Goal: Task Accomplishment & Management: Manage account settings

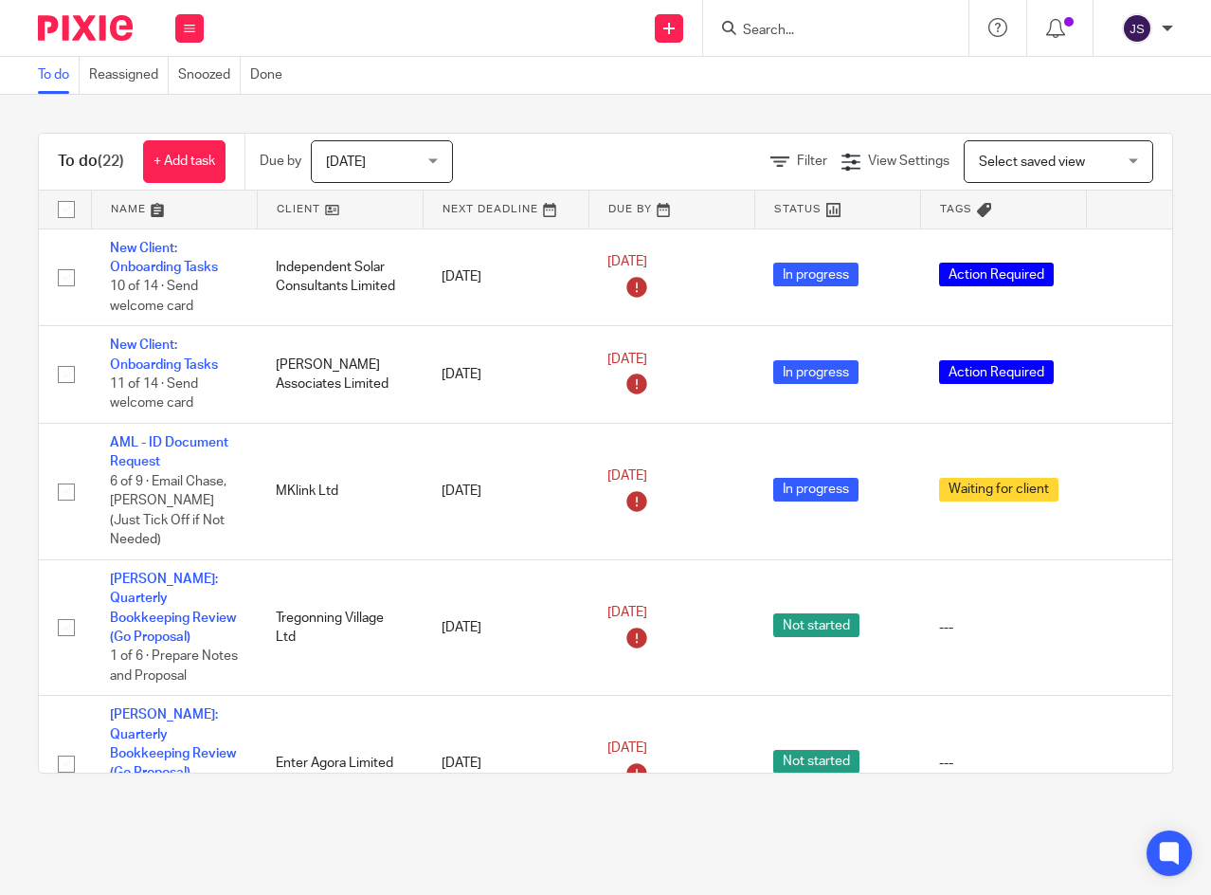
scroll to position [1514, 0]
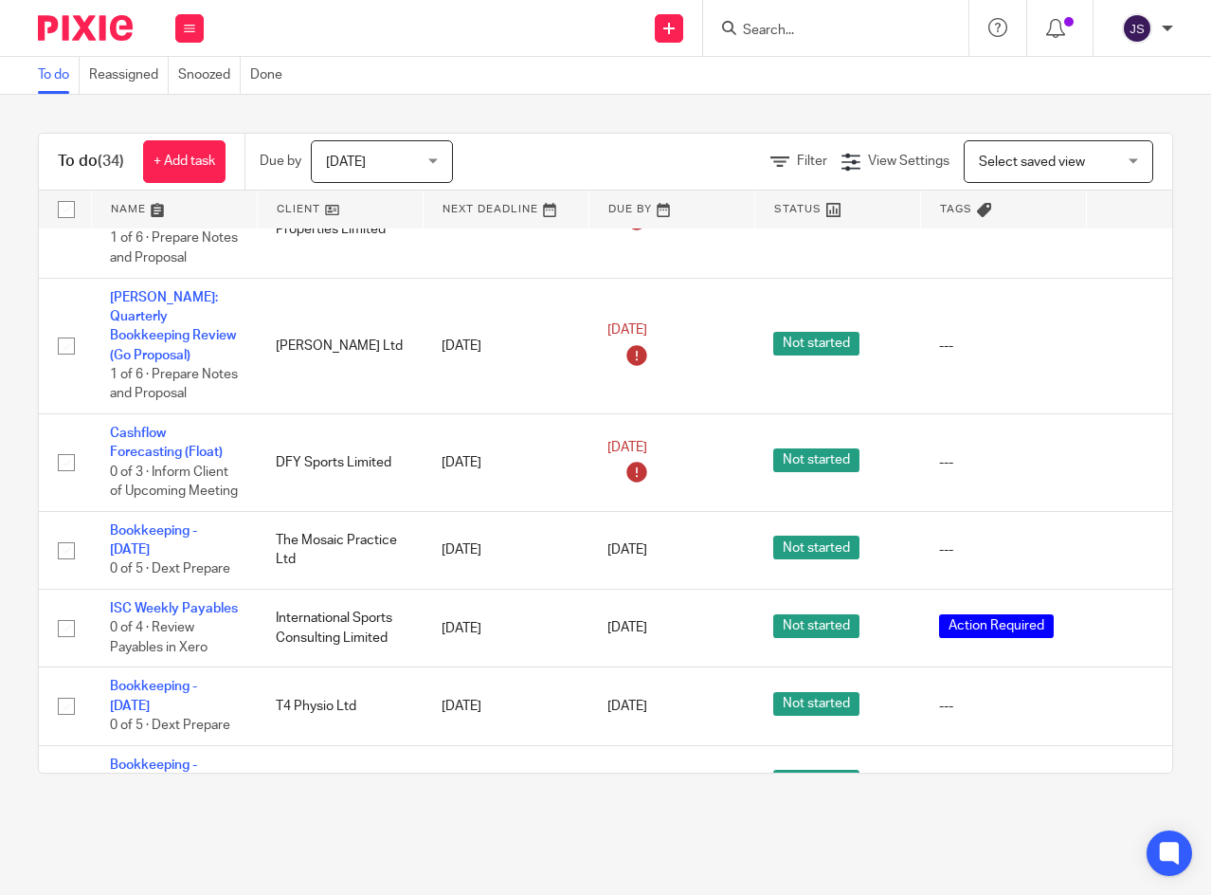
scroll to position [1990, 0]
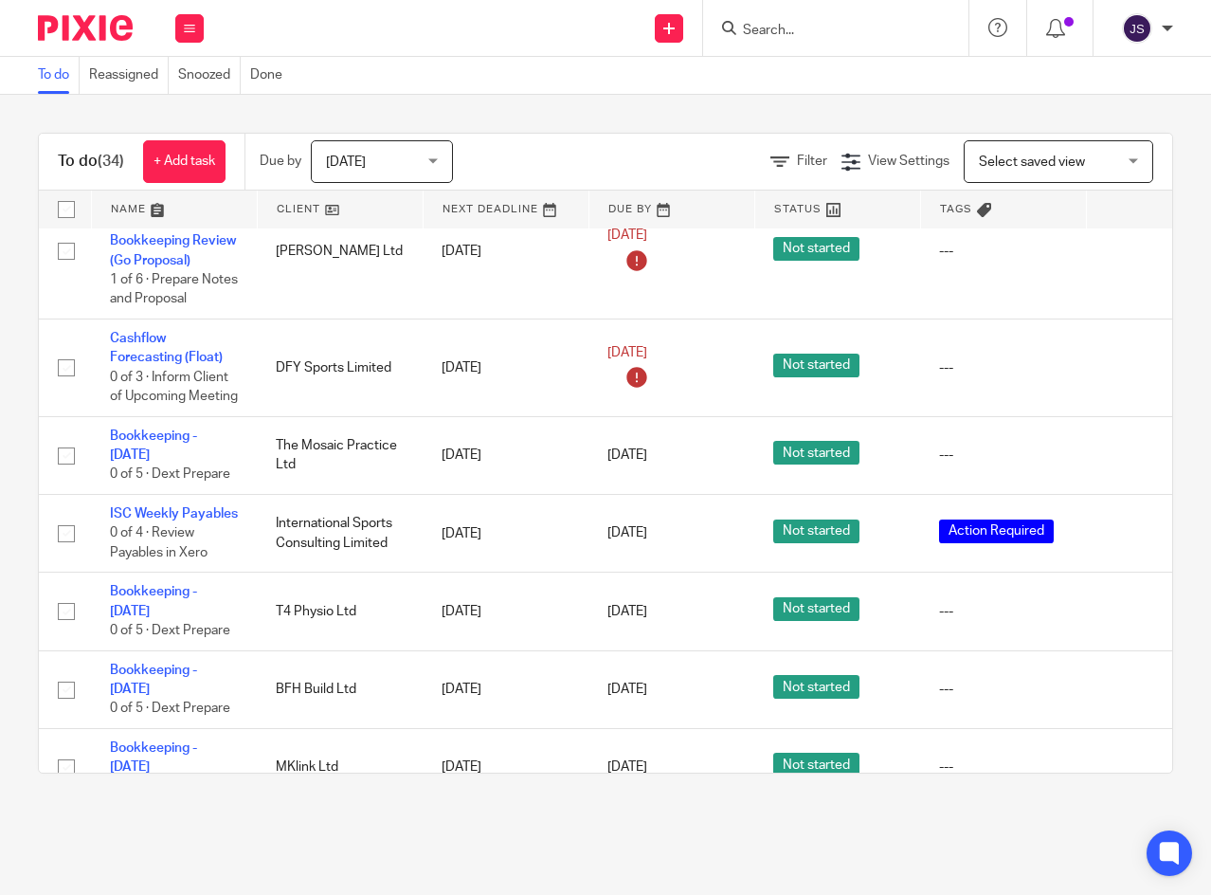
click at [1125, 446] on icon at bounding box center [1128, 455] width 19 height 19
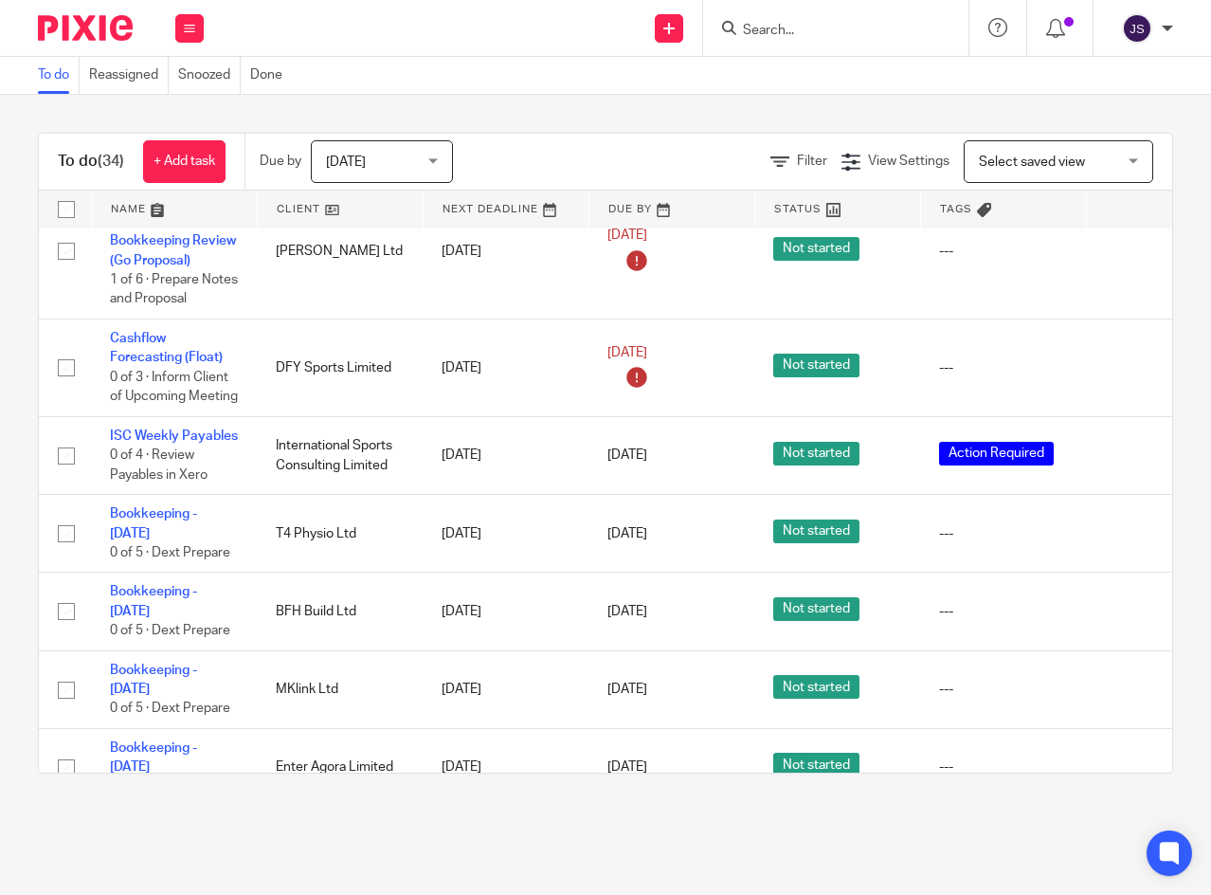
click at [1125, 602] on icon at bounding box center [1128, 611] width 19 height 19
click at [1122, 602] on icon at bounding box center [1128, 611] width 19 height 19
click at [1123, 680] on icon at bounding box center [1128, 689] width 19 height 19
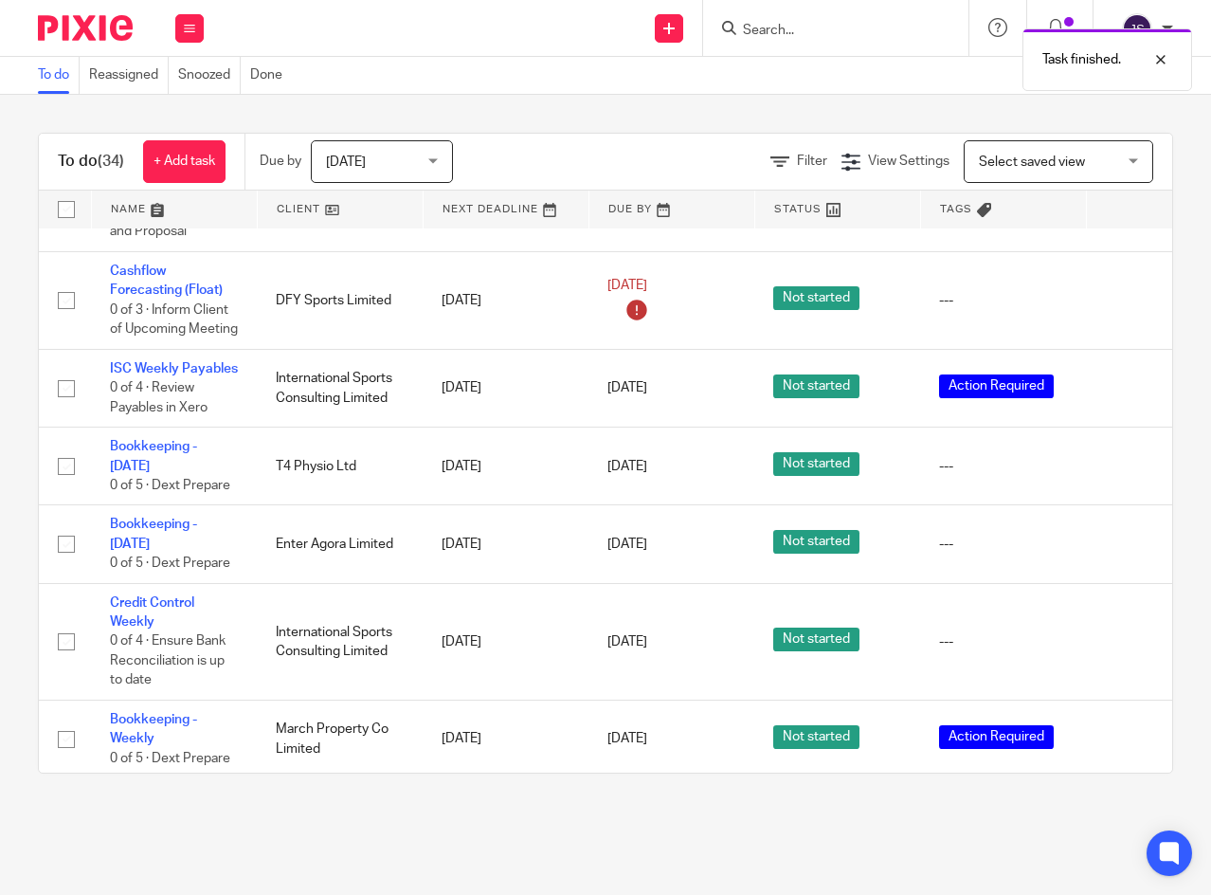
scroll to position [2085, 0]
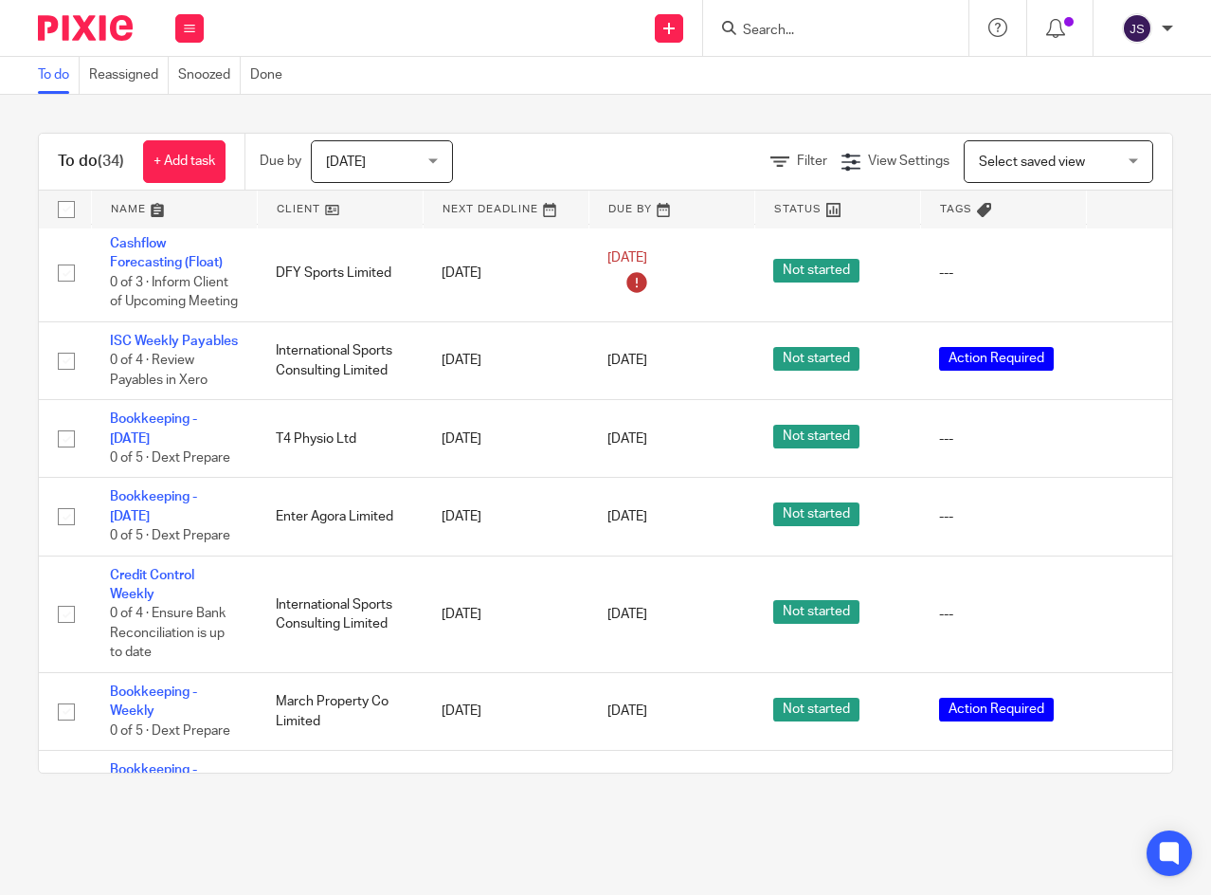
click at [1125, 702] on icon at bounding box center [1128, 711] width 19 height 19
click at [1127, 702] on icon at bounding box center [1128, 711] width 19 height 19
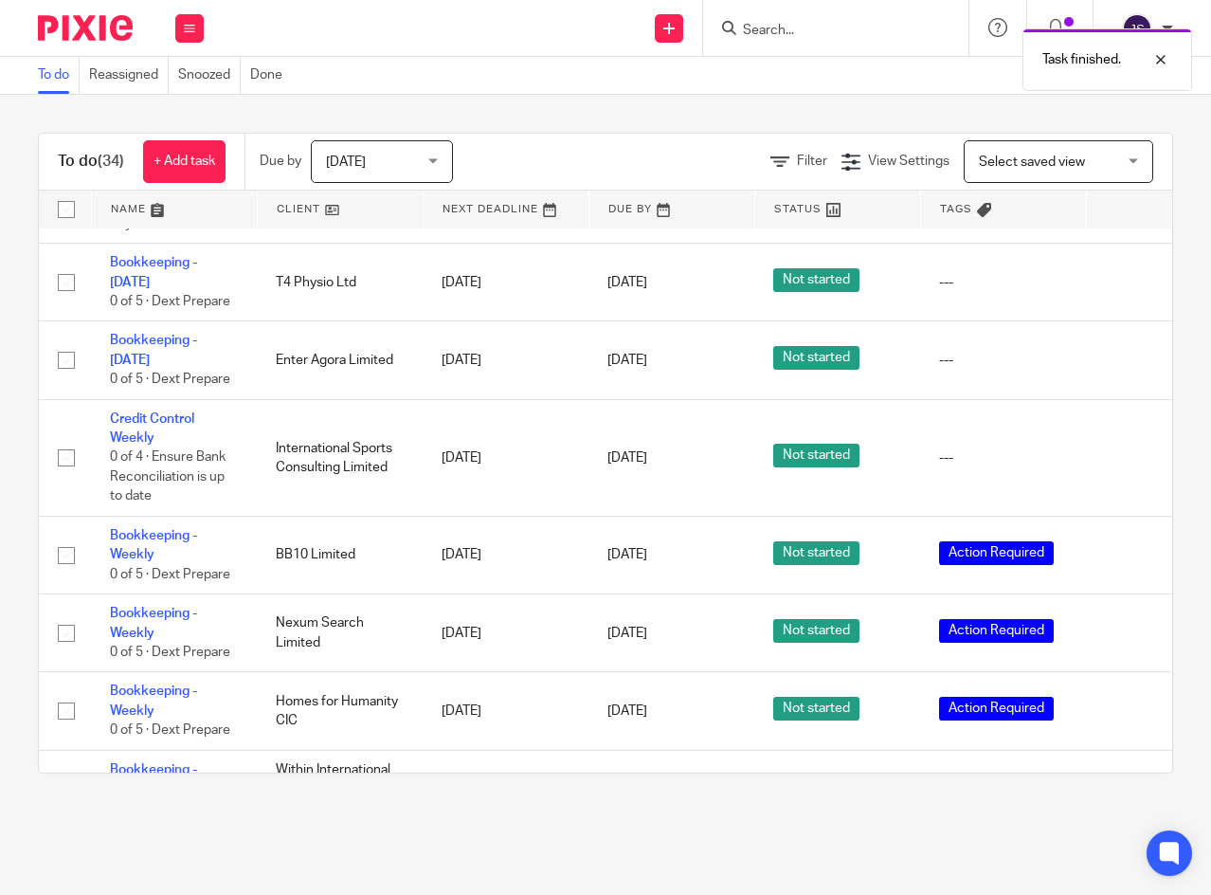
scroll to position [2275, 0]
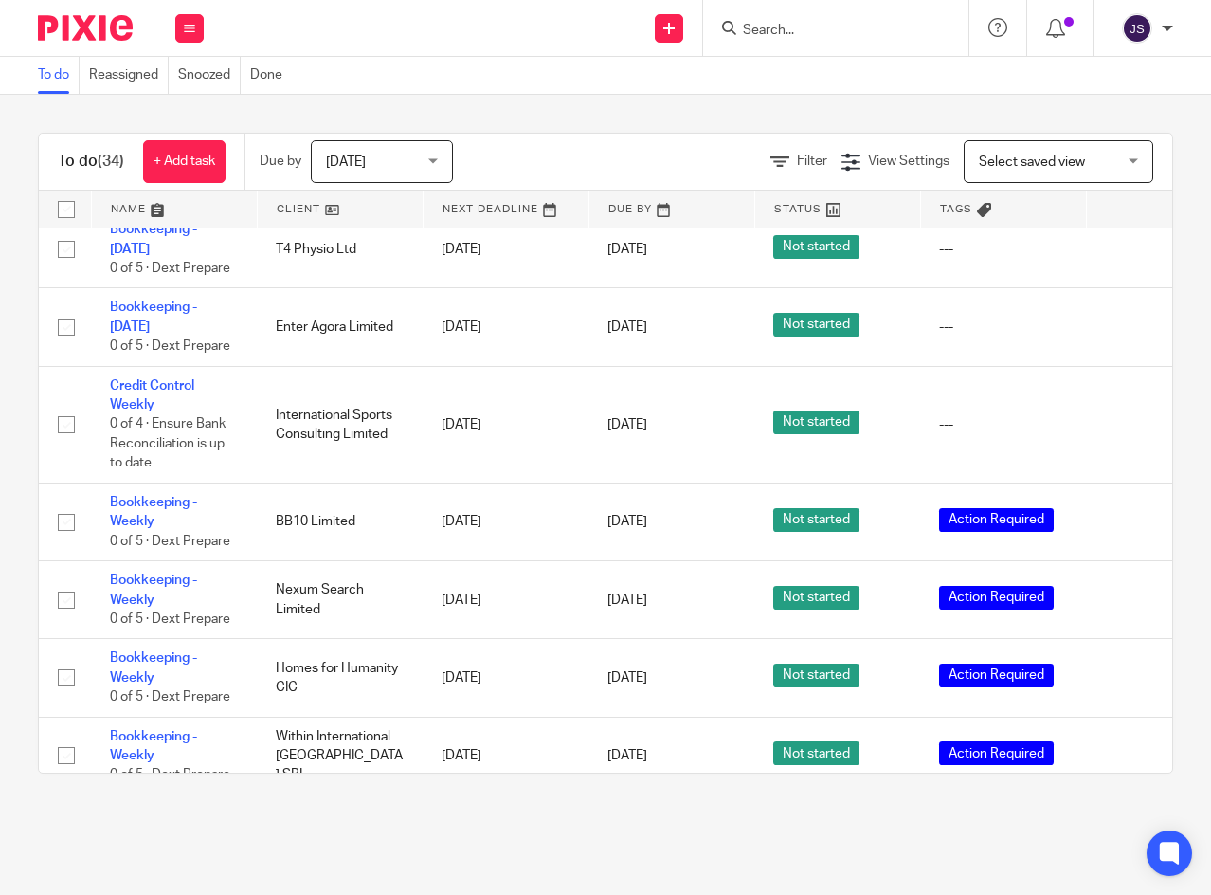
click at [1129, 590] on icon at bounding box center [1128, 599] width 19 height 19
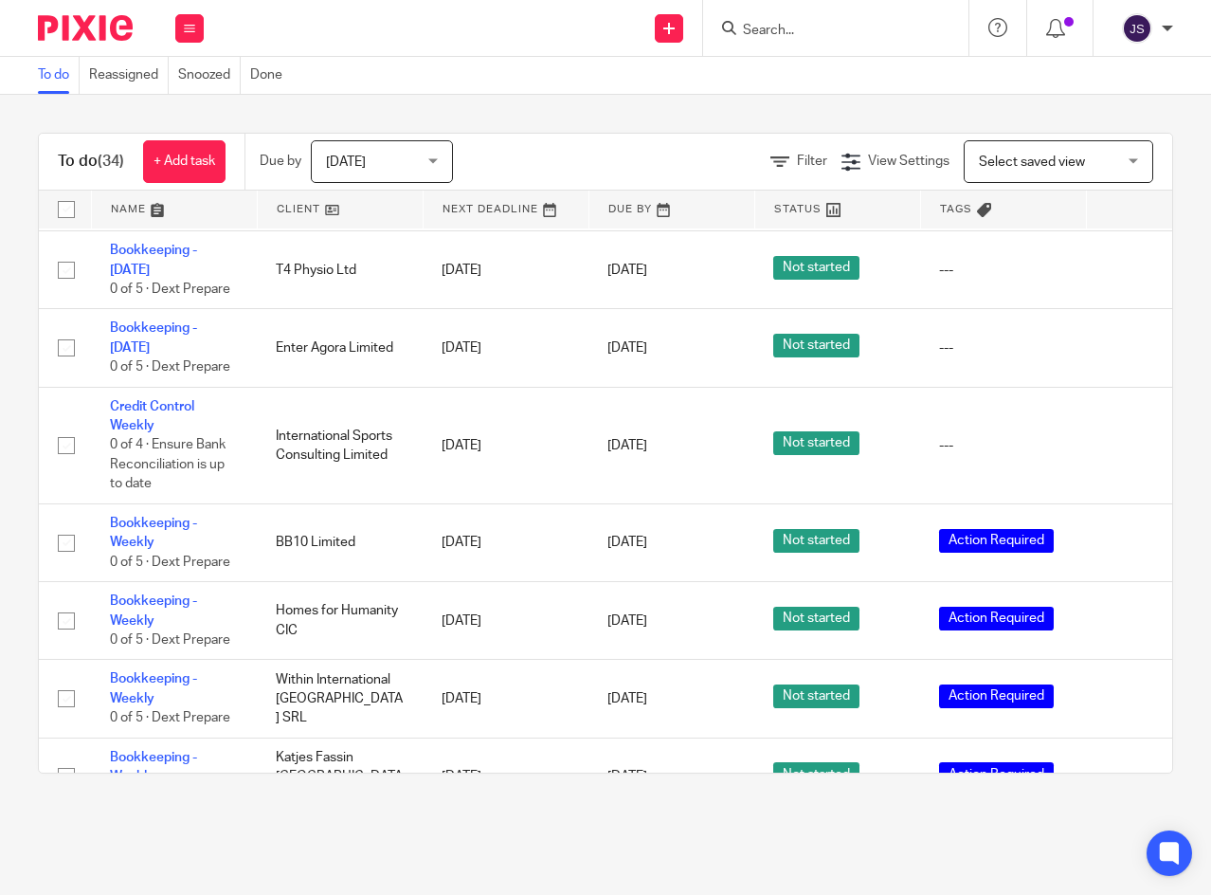
click at [1125, 611] on icon at bounding box center [1128, 620] width 19 height 19
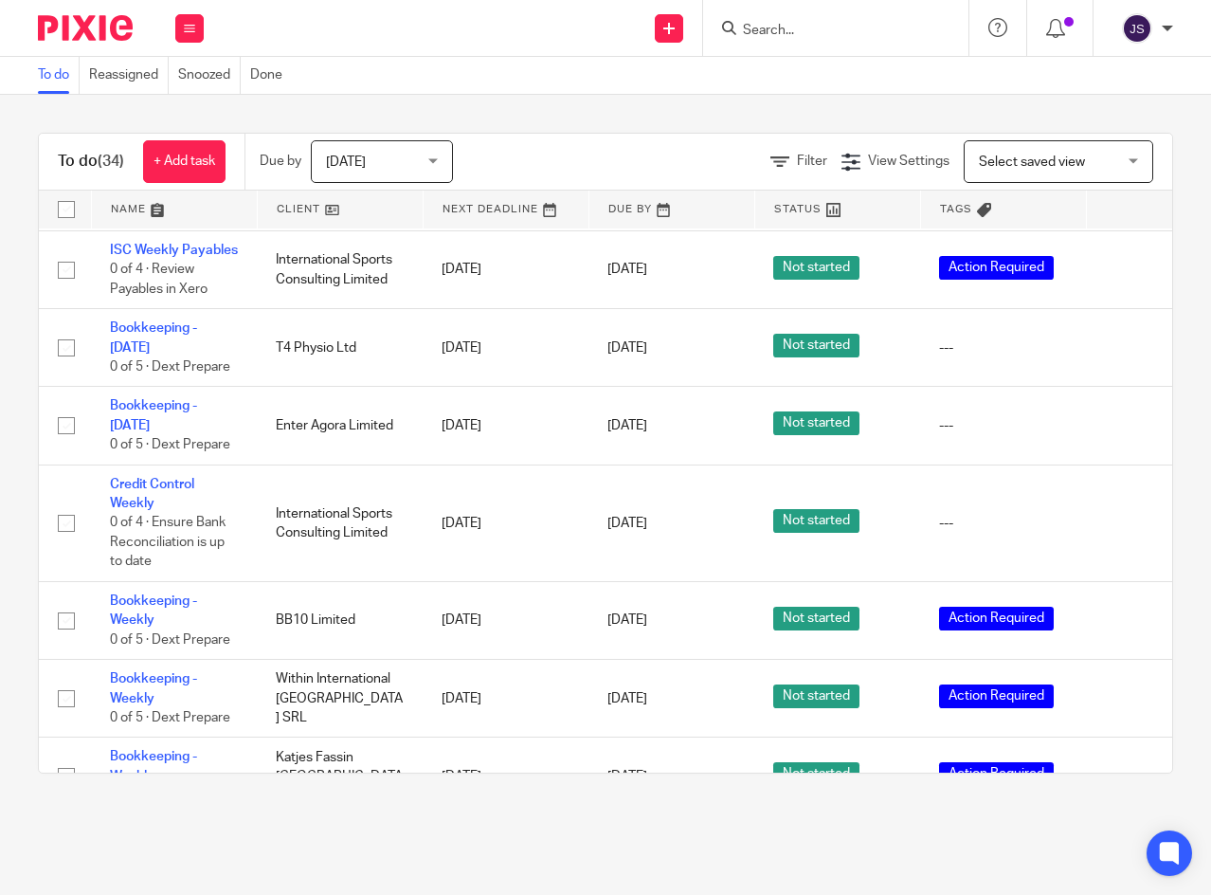
click at [1127, 844] on icon at bounding box center [1128, 853] width 19 height 19
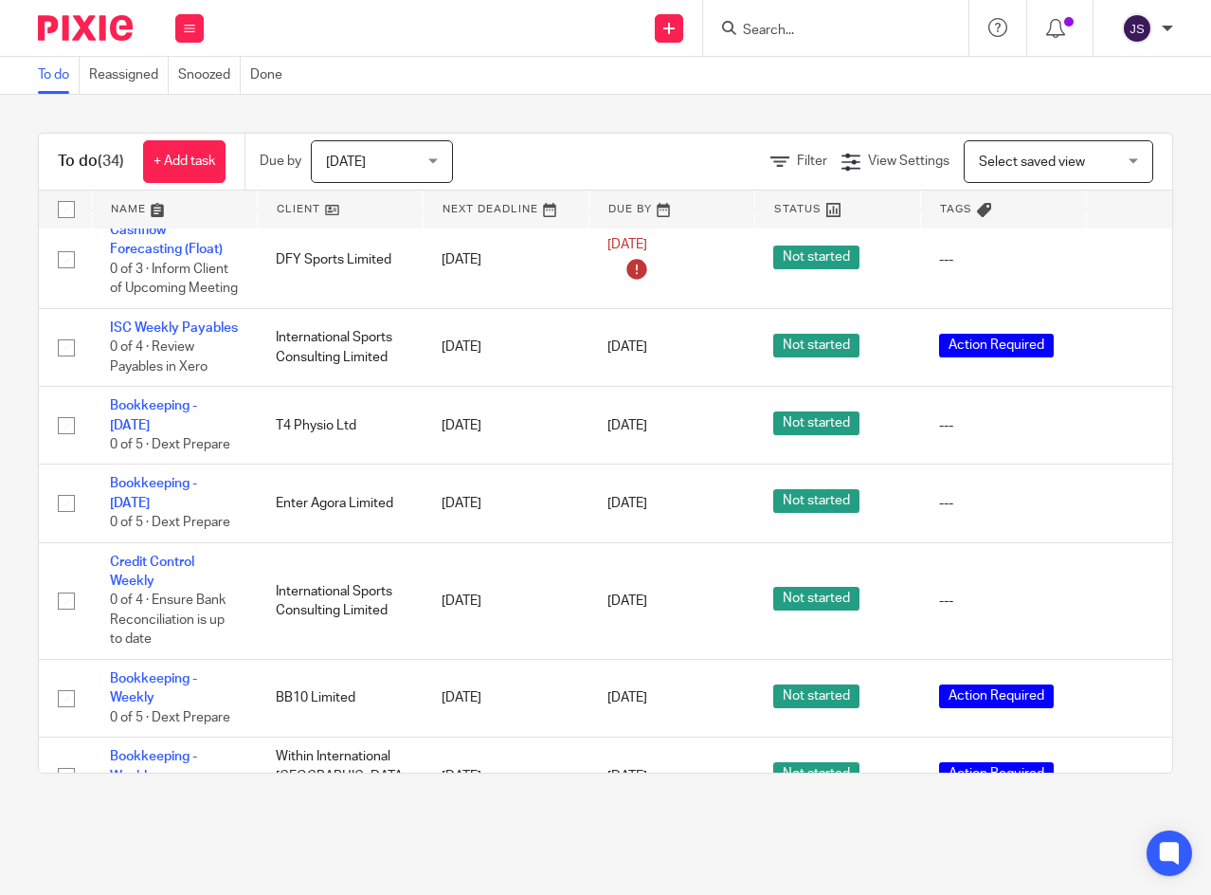
click at [1124, 689] on icon at bounding box center [1128, 698] width 19 height 19
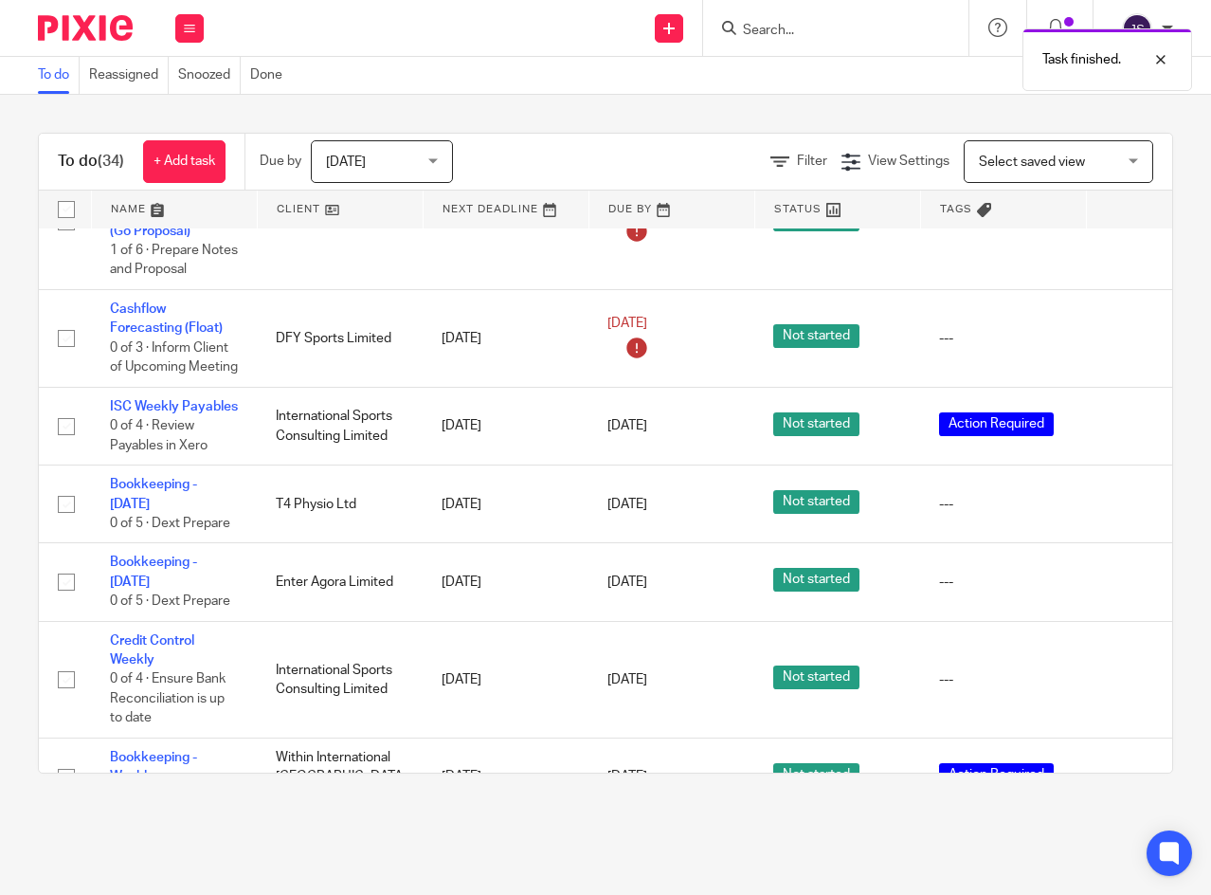
click at [1122, 768] on icon at bounding box center [1128, 777] width 19 height 19
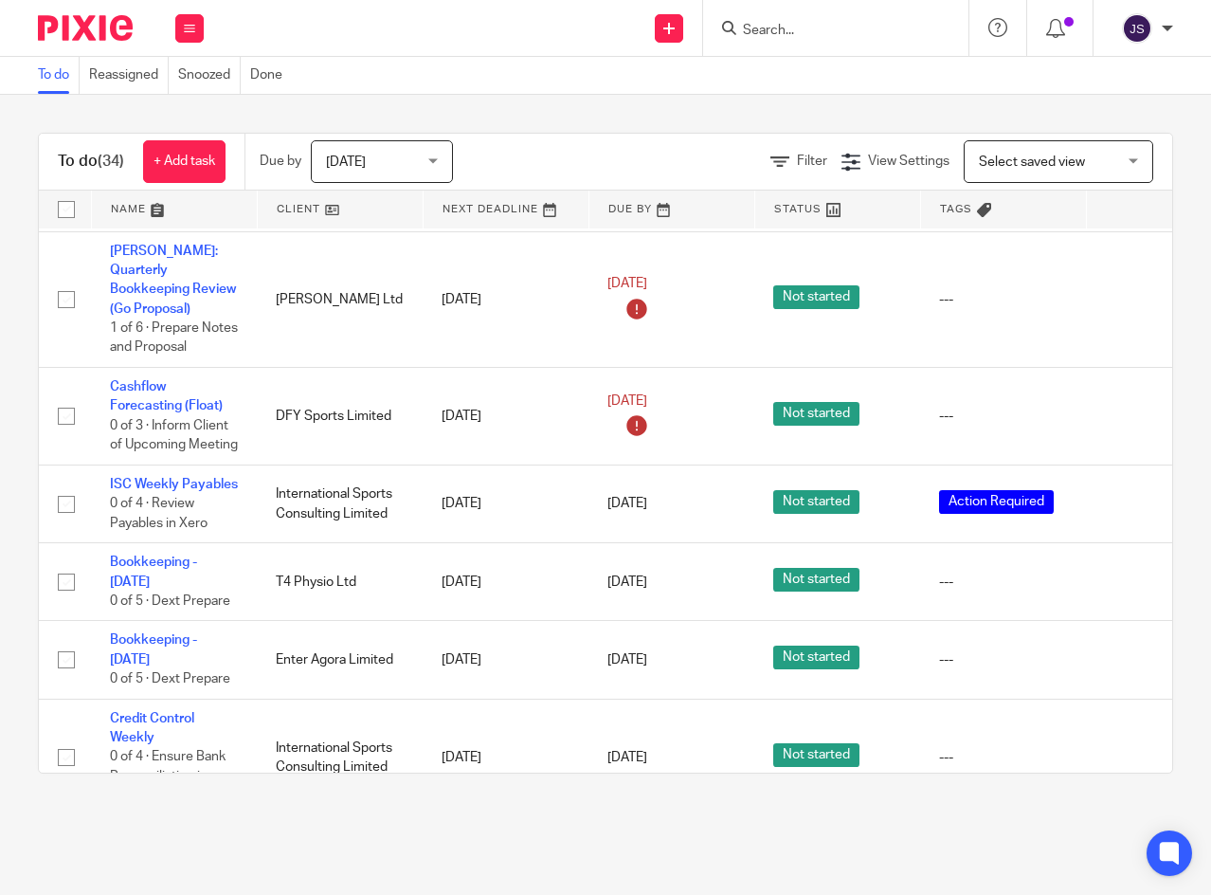
click at [1122, 650] on icon at bounding box center [1128, 659] width 19 height 19
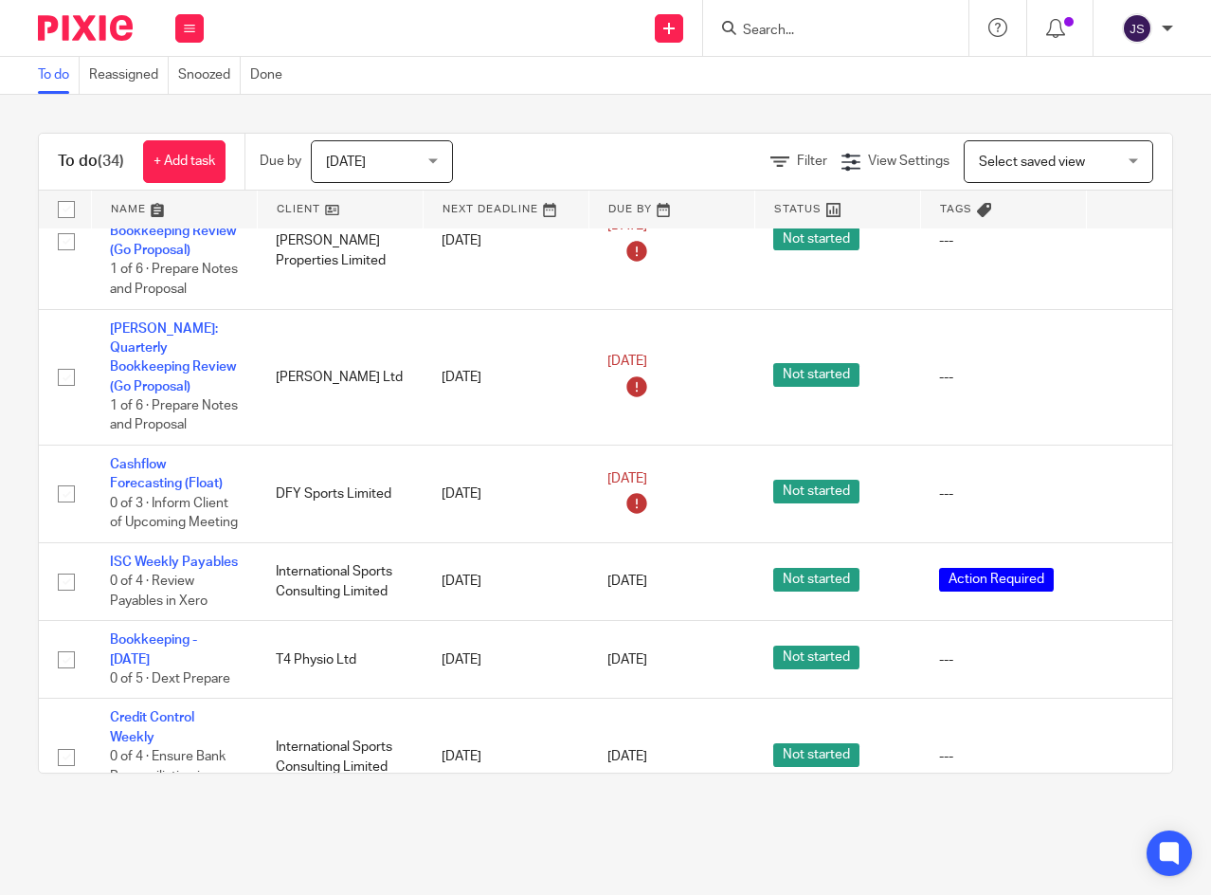
click at [1125, 650] on icon at bounding box center [1128, 659] width 19 height 19
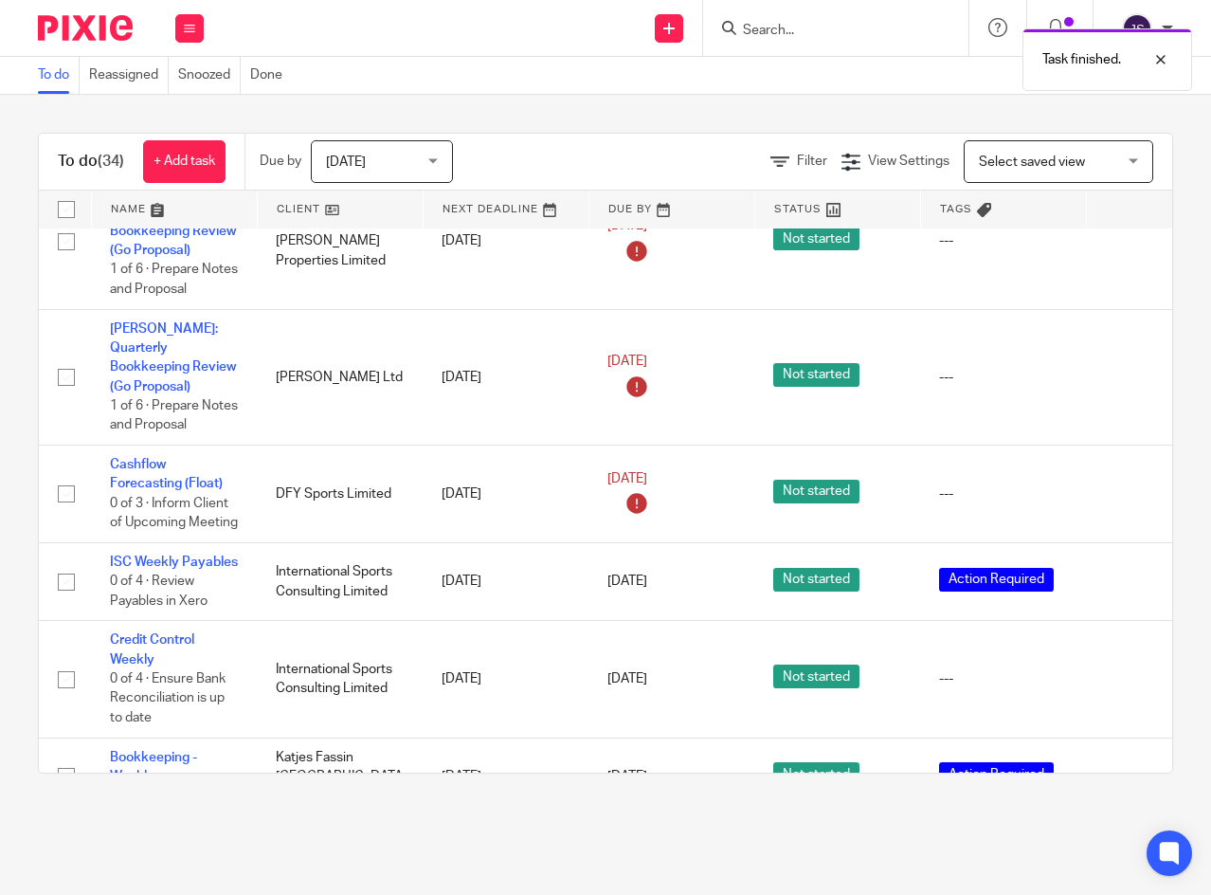
scroll to position [1787, 0]
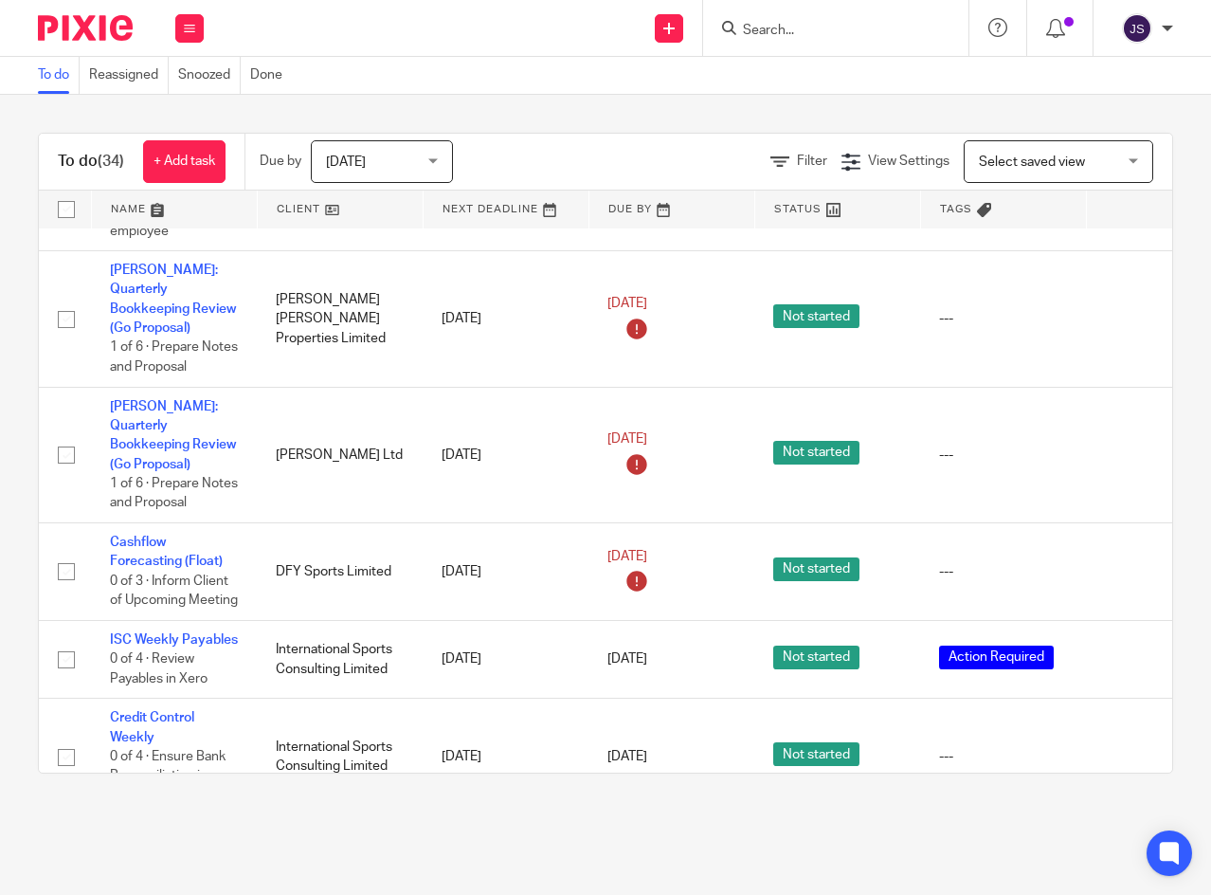
click at [1125, 844] on icon at bounding box center [1128, 853] width 19 height 19
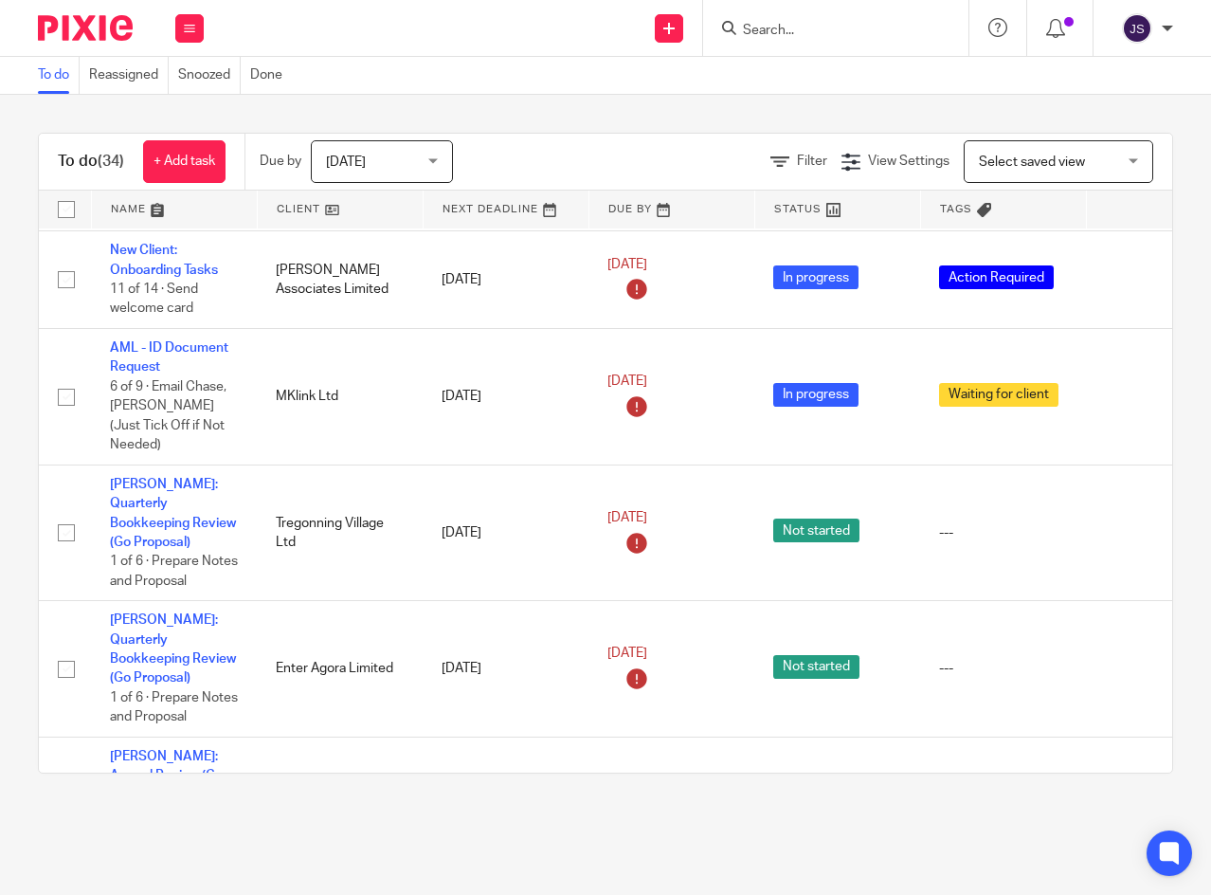
scroll to position [190, 0]
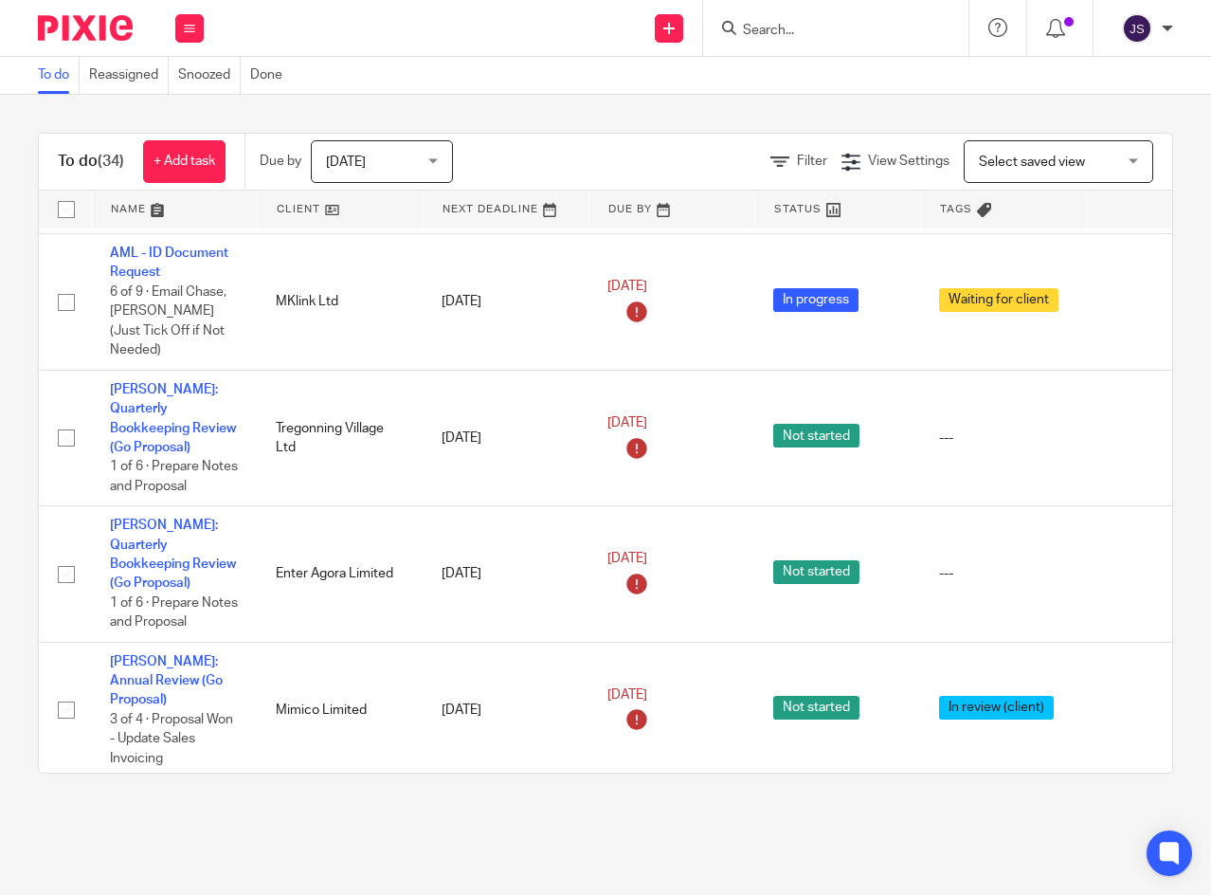
click at [205, 518] on link "[PERSON_NAME]: Quarterly Bookkeeping Review (Go Proposal)" at bounding box center [173, 553] width 126 height 71
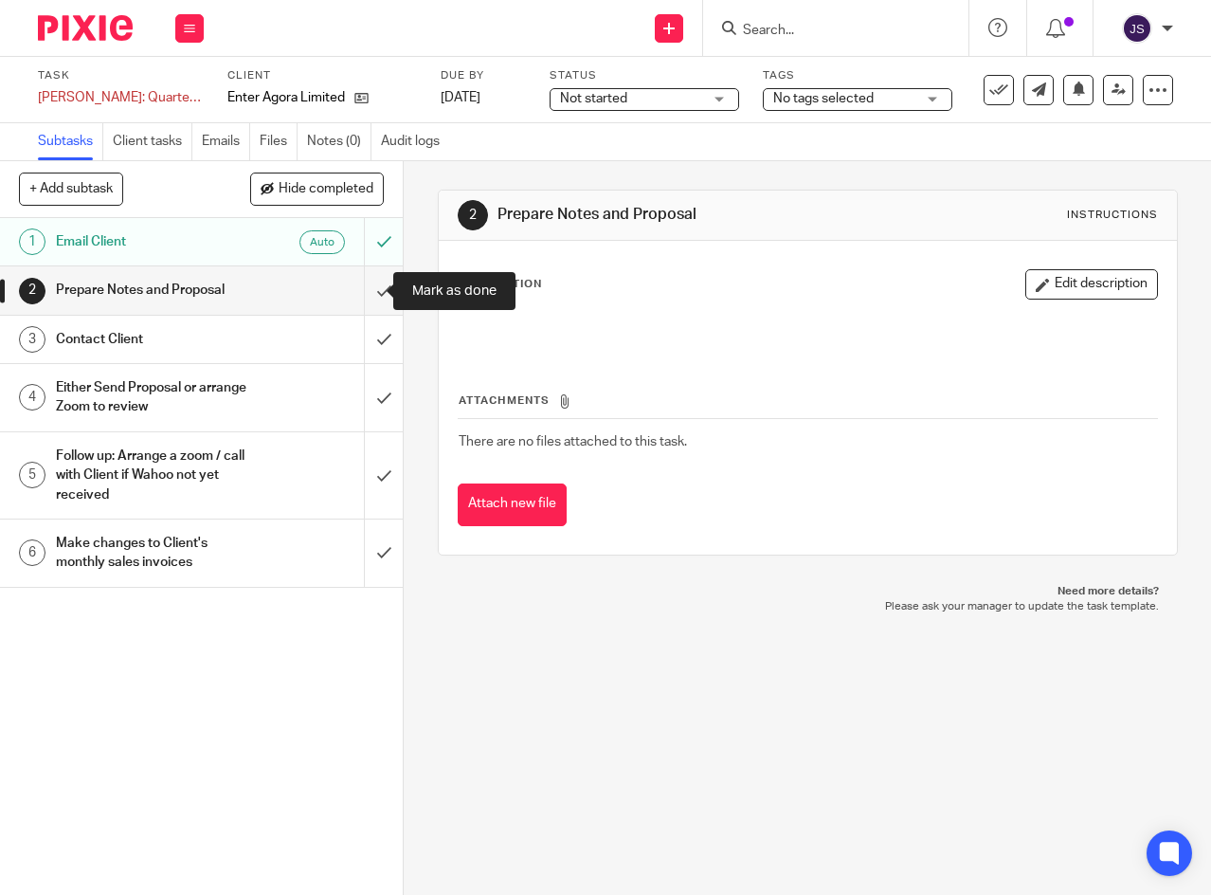
click at [372, 288] on input "submit" at bounding box center [201, 289] width 403 height 47
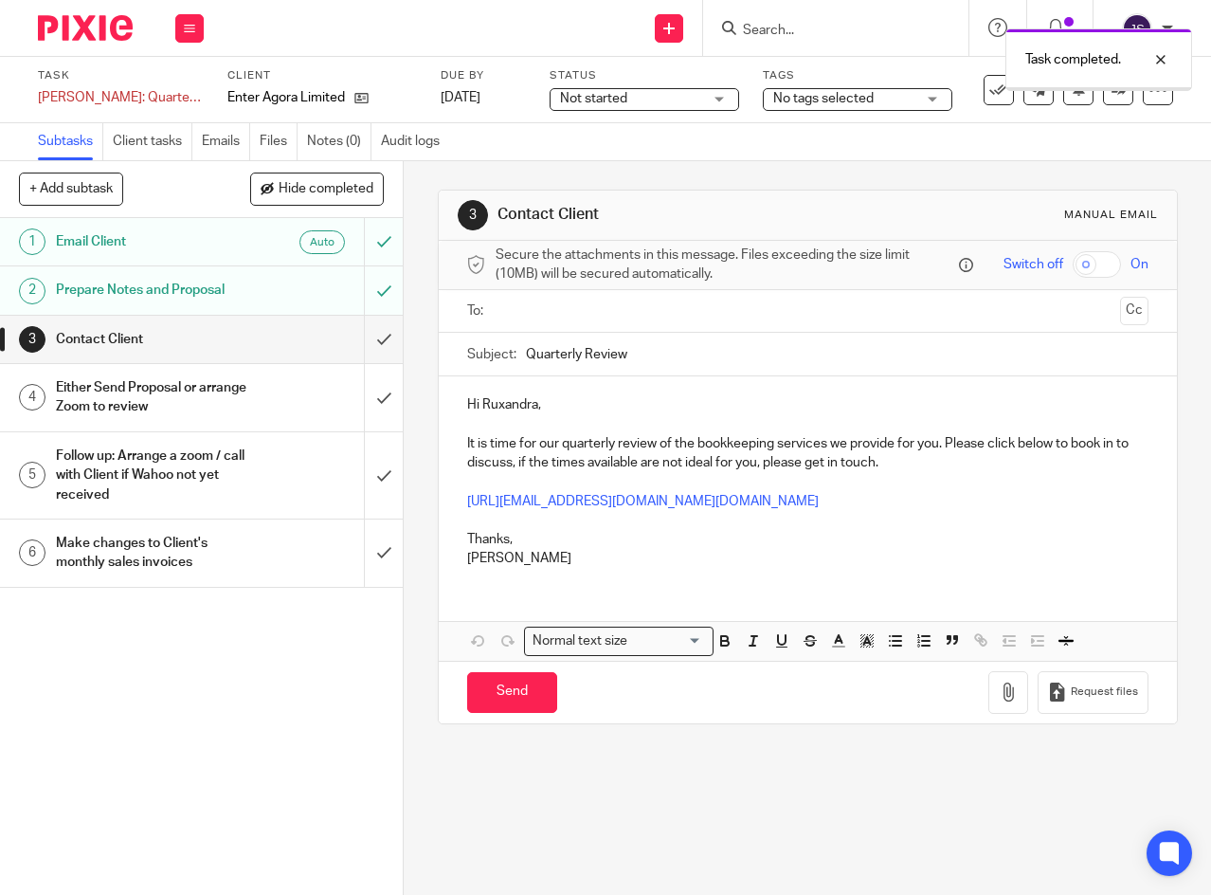
click at [362, 337] on input "submit" at bounding box center [201, 339] width 403 height 47
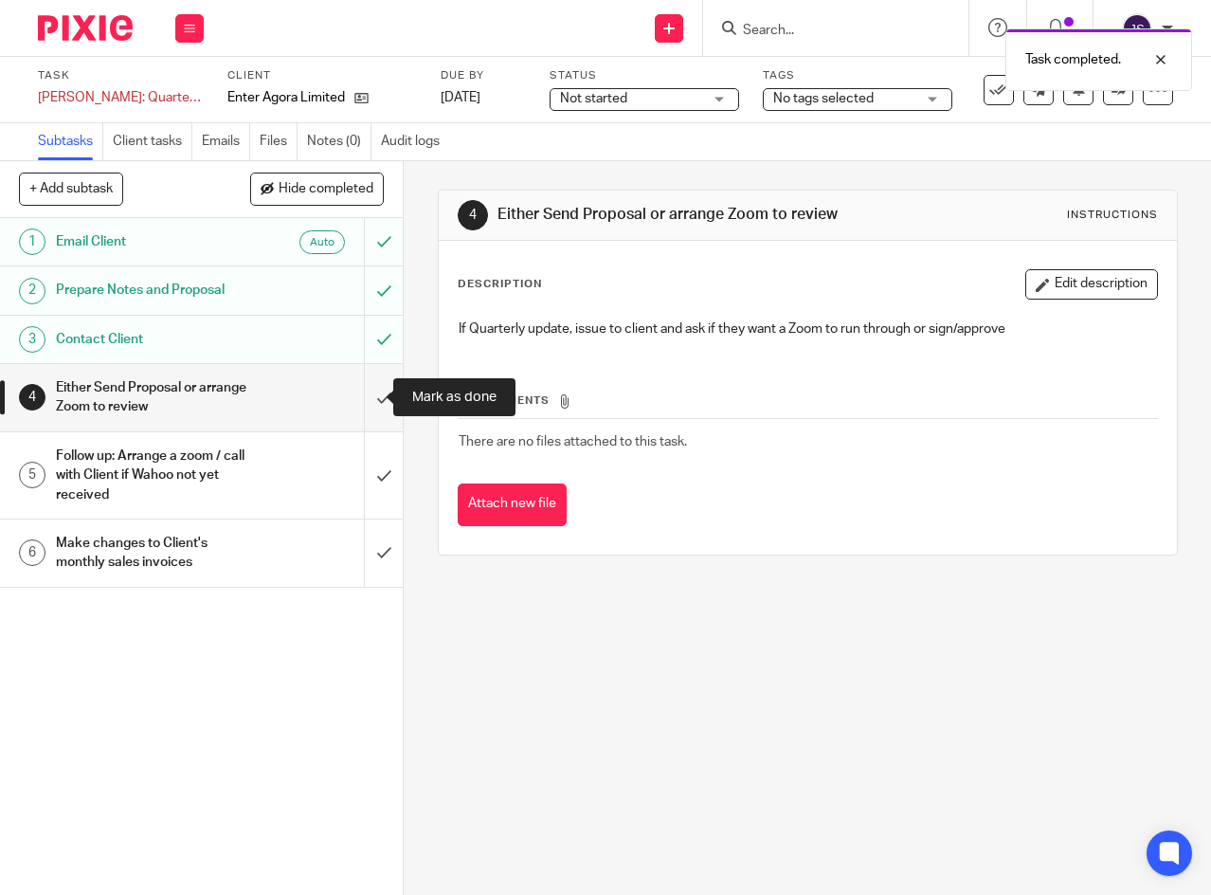
click at [362, 397] on input "submit" at bounding box center [201, 397] width 403 height 67
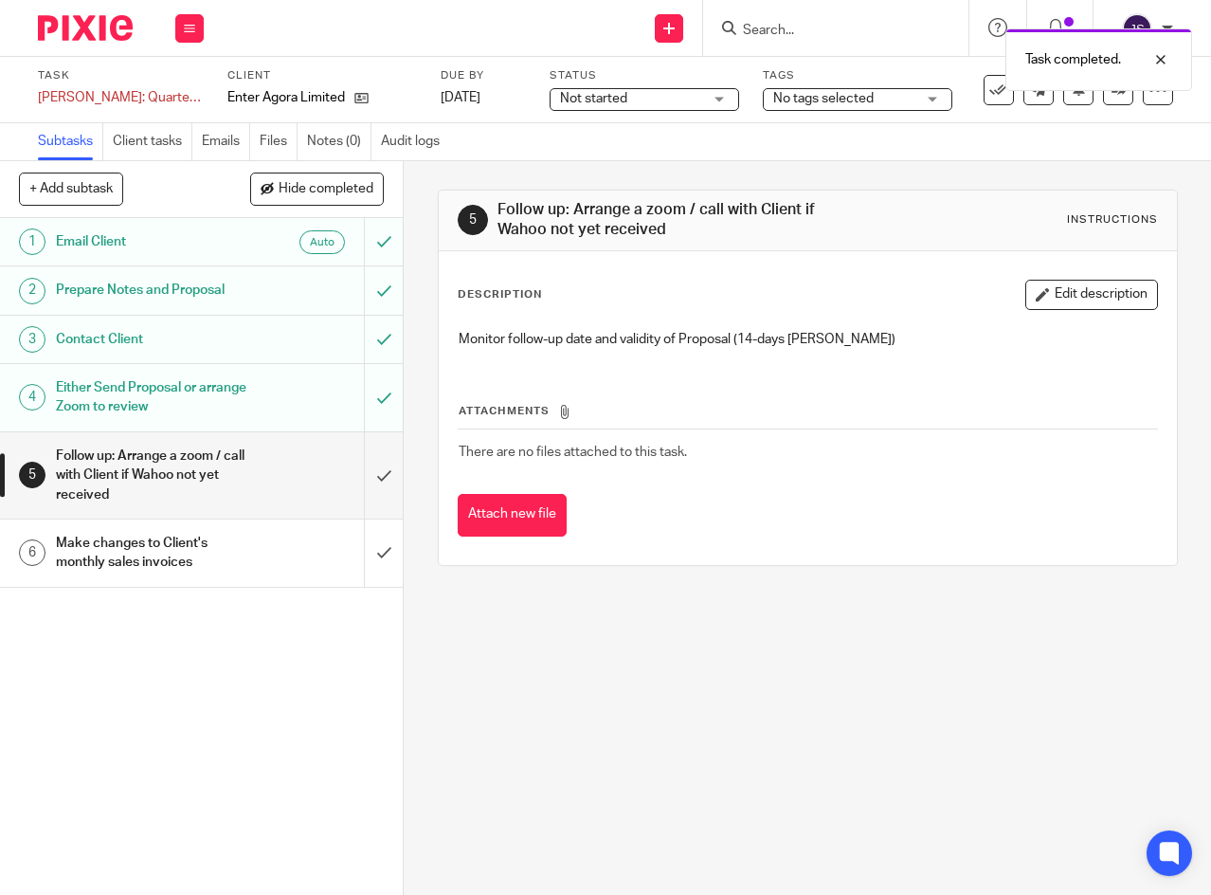
click at [526, 99] on link "[DATE]" at bounding box center [483, 98] width 85 height 20
click at [702, 102] on span "Not started" at bounding box center [631, 99] width 142 height 20
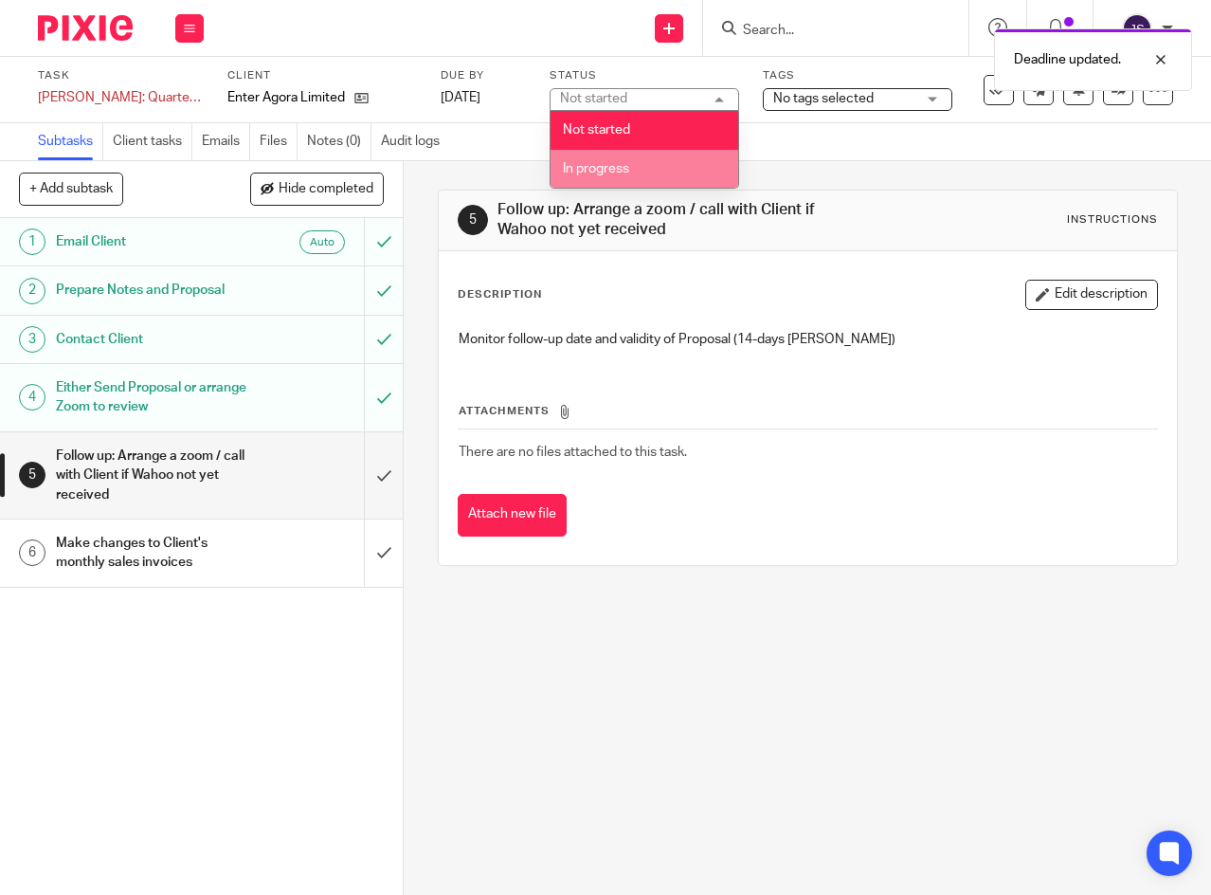
click at [682, 165] on li "In progress" at bounding box center [645, 169] width 188 height 39
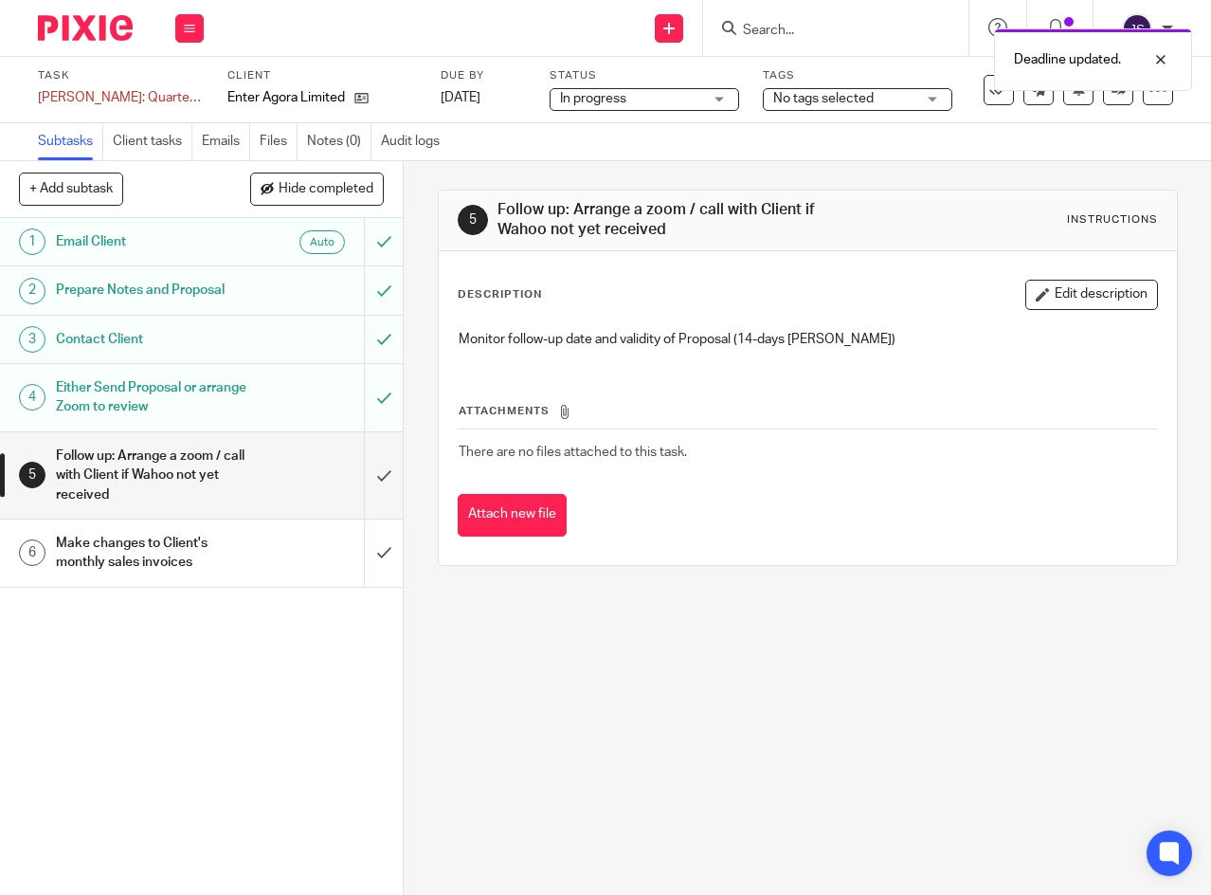
click at [915, 100] on span "No tags selected" at bounding box center [844, 99] width 142 height 20
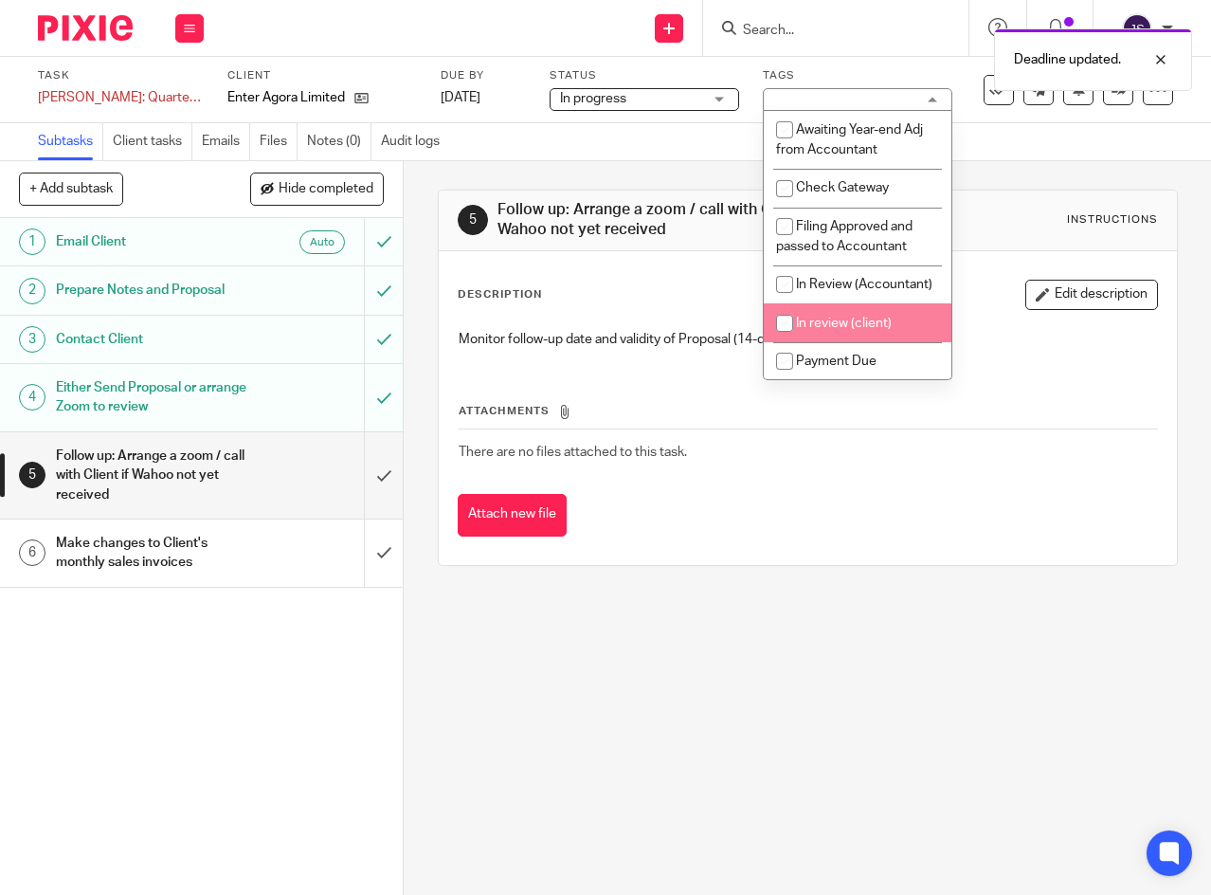
click at [784, 341] on input "checkbox" at bounding box center [785, 323] width 36 height 36
checkbox input "true"
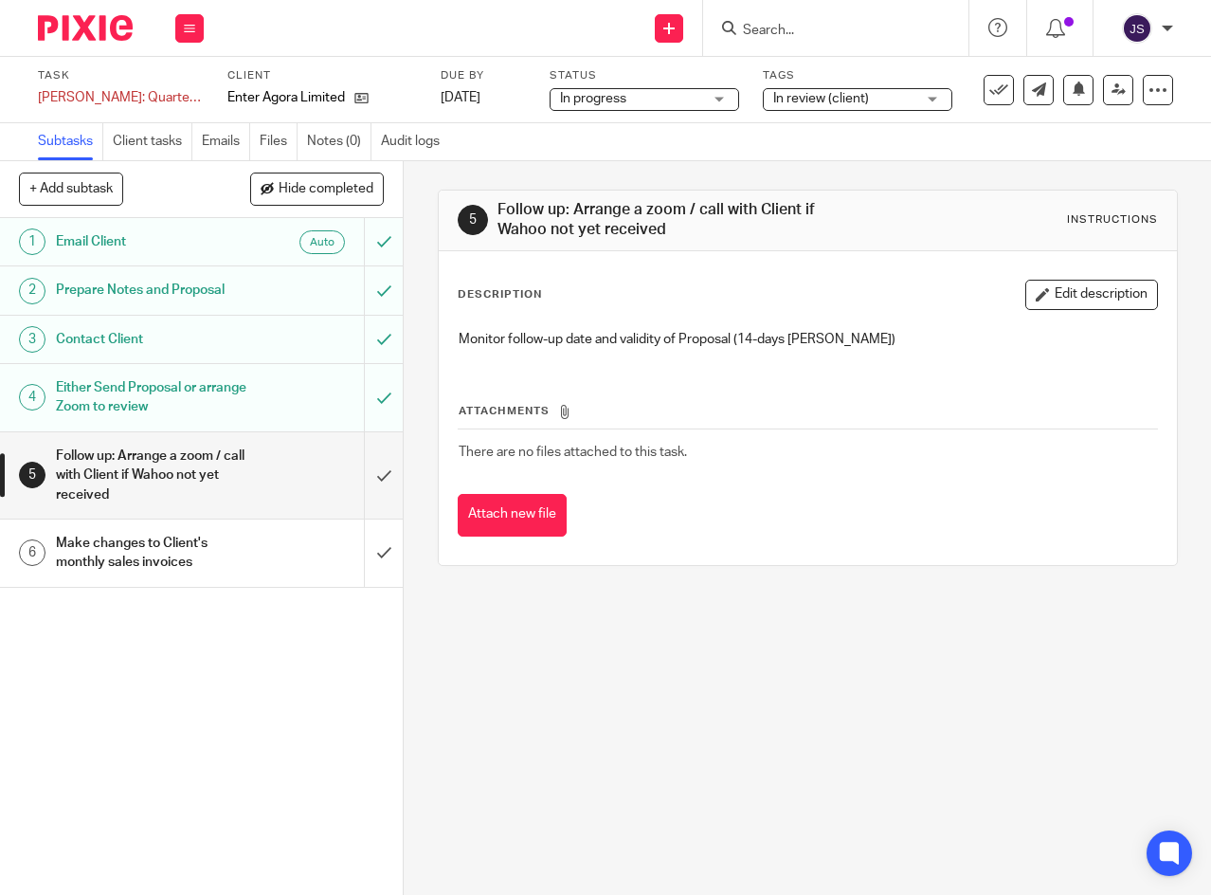
click at [338, 24] on div "Send new email Create task Add client Get Support Contact via email Check our d…" at bounding box center [717, 28] width 989 height 56
click at [198, 29] on button at bounding box center [189, 28] width 28 height 28
click at [185, 87] on link "Work" at bounding box center [180, 88] width 33 height 13
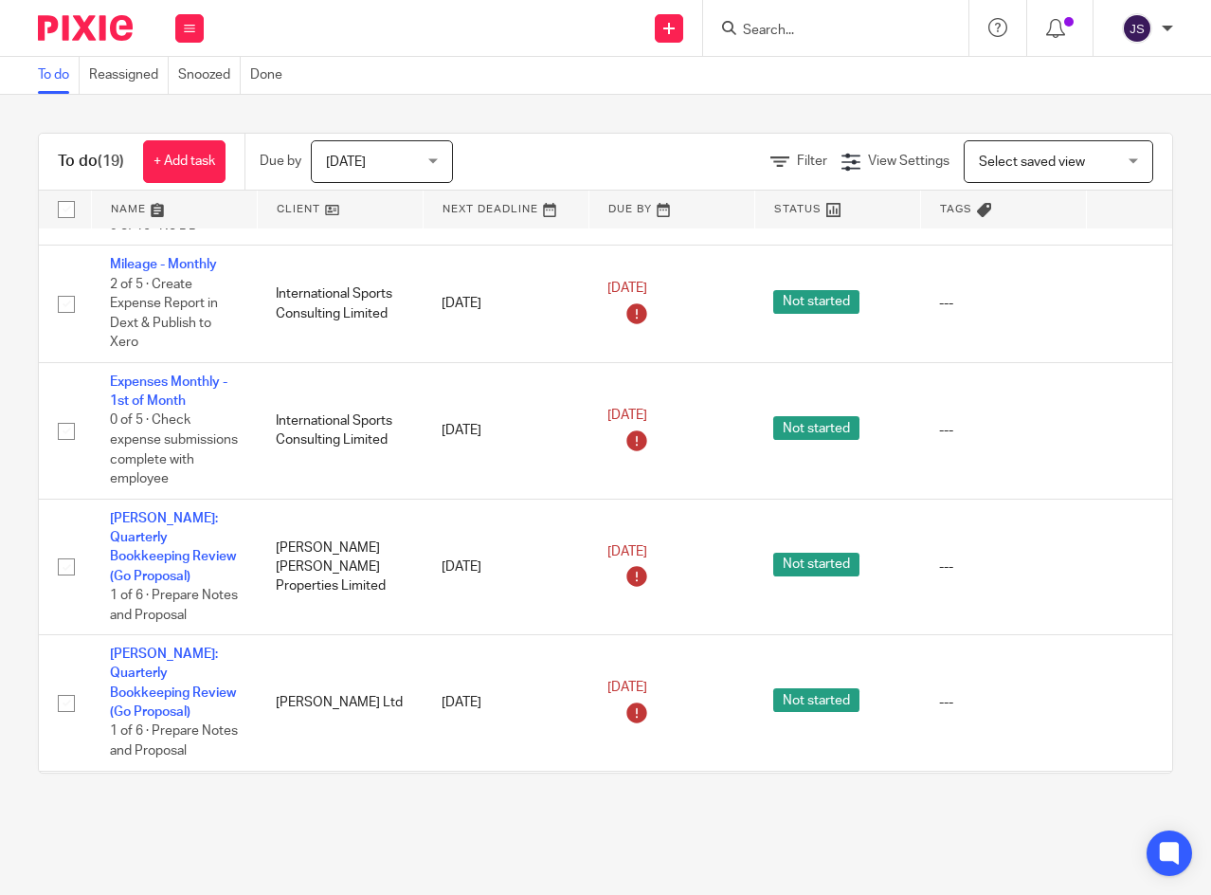
scroll to position [1308, 0]
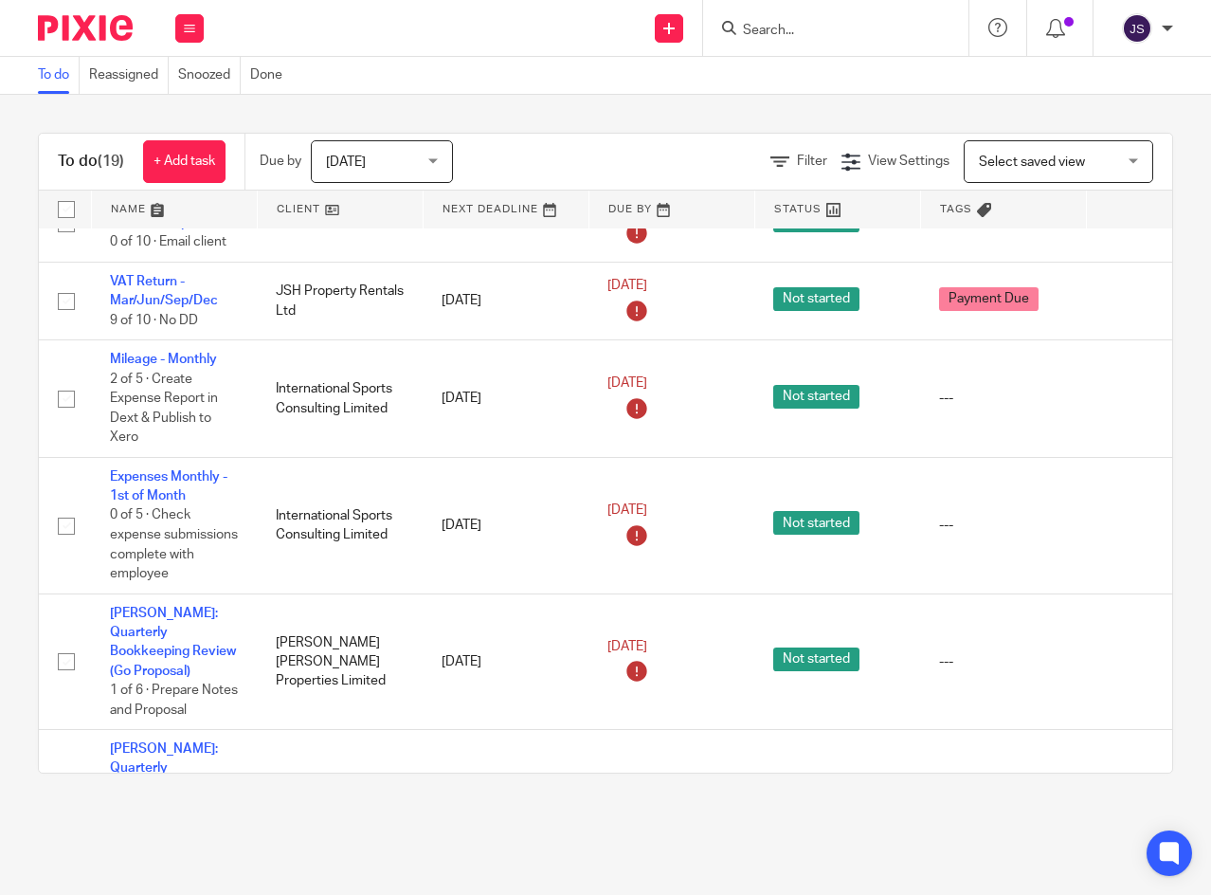
click at [1122, 652] on icon at bounding box center [1128, 661] width 19 height 19
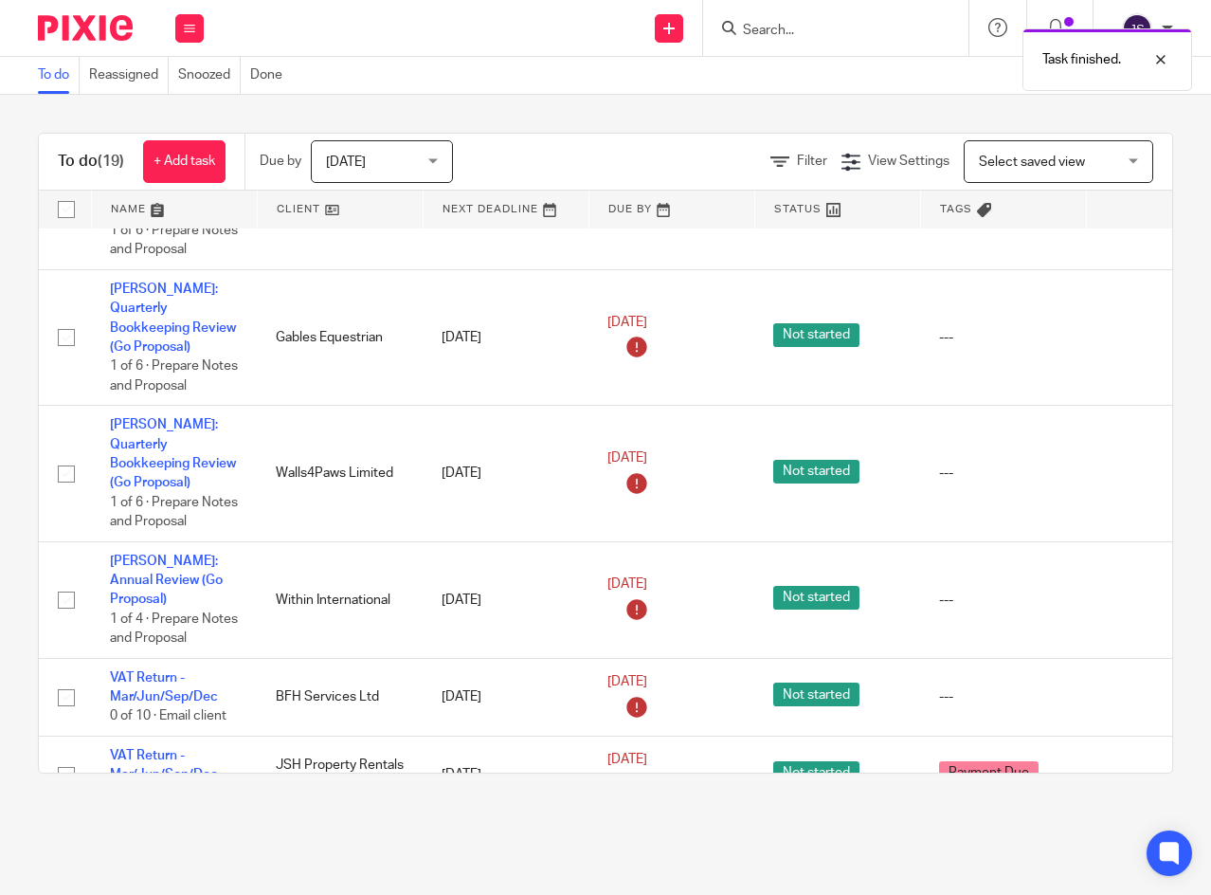
scroll to position [739, 0]
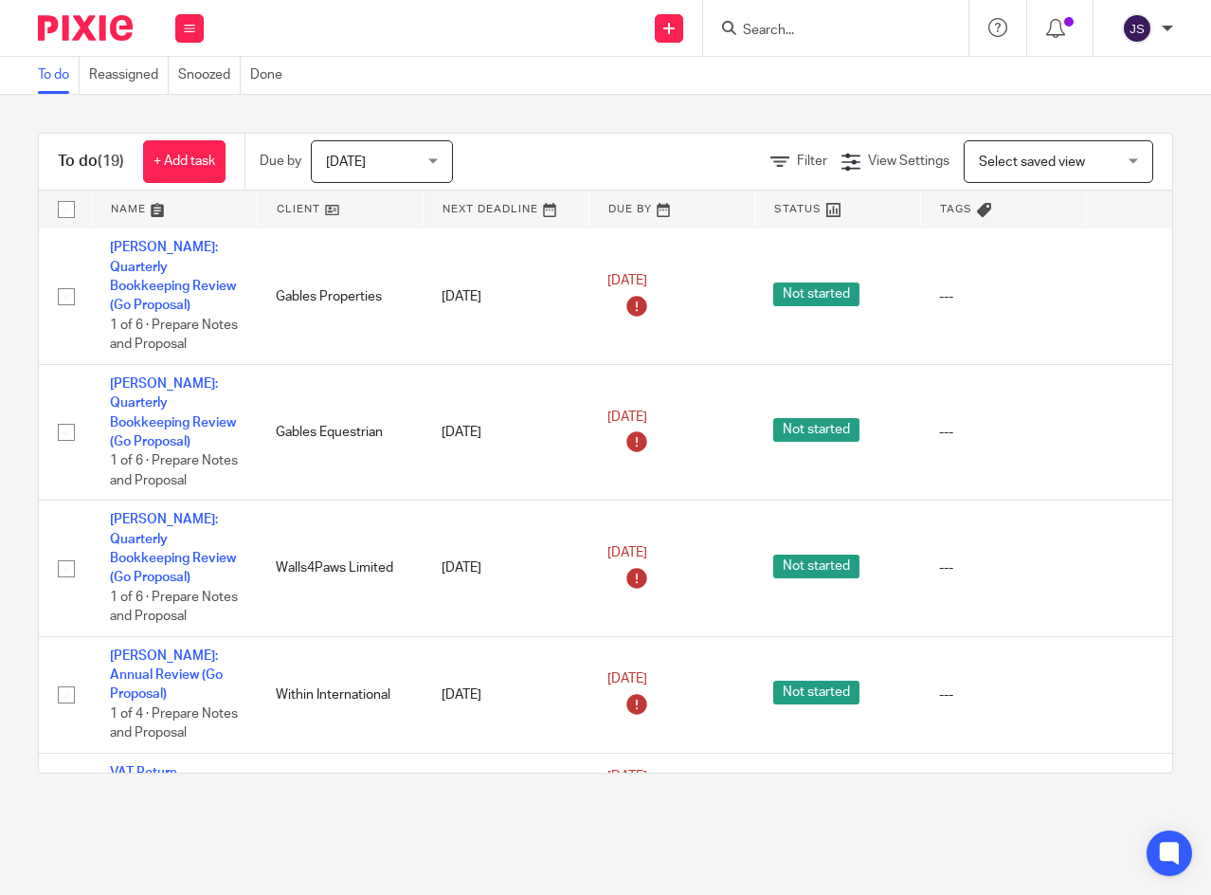
click at [1122, 685] on icon at bounding box center [1128, 694] width 19 height 19
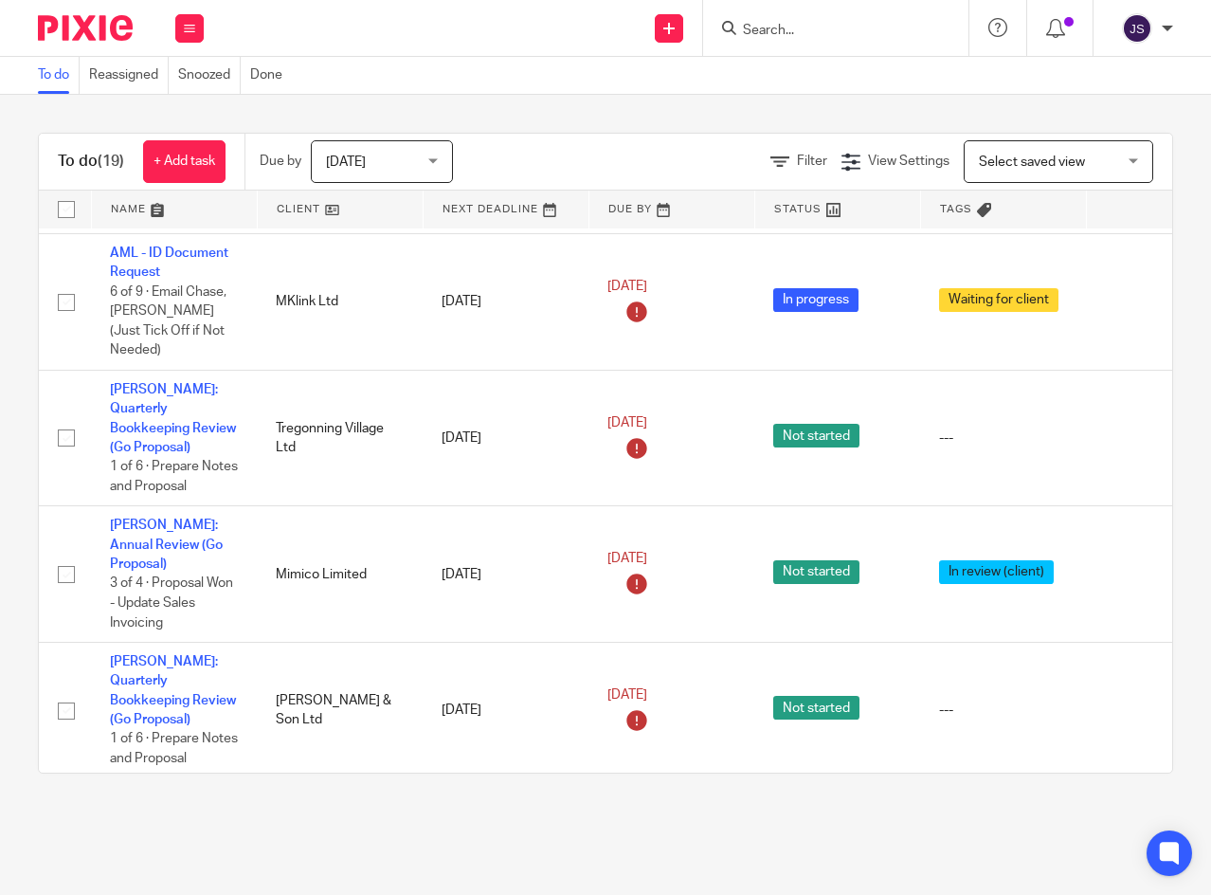
scroll to position [284, 0]
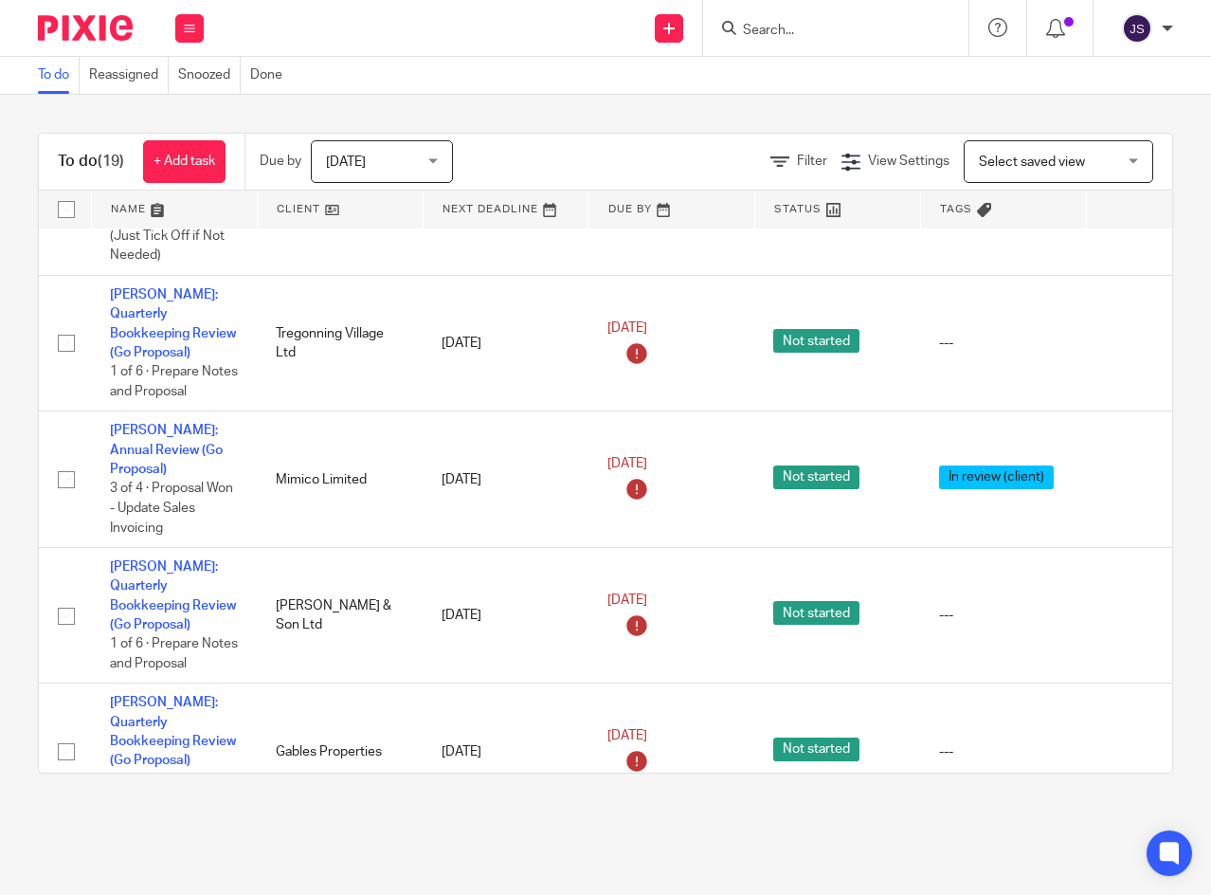
click at [1125, 334] on icon at bounding box center [1128, 343] width 19 height 19
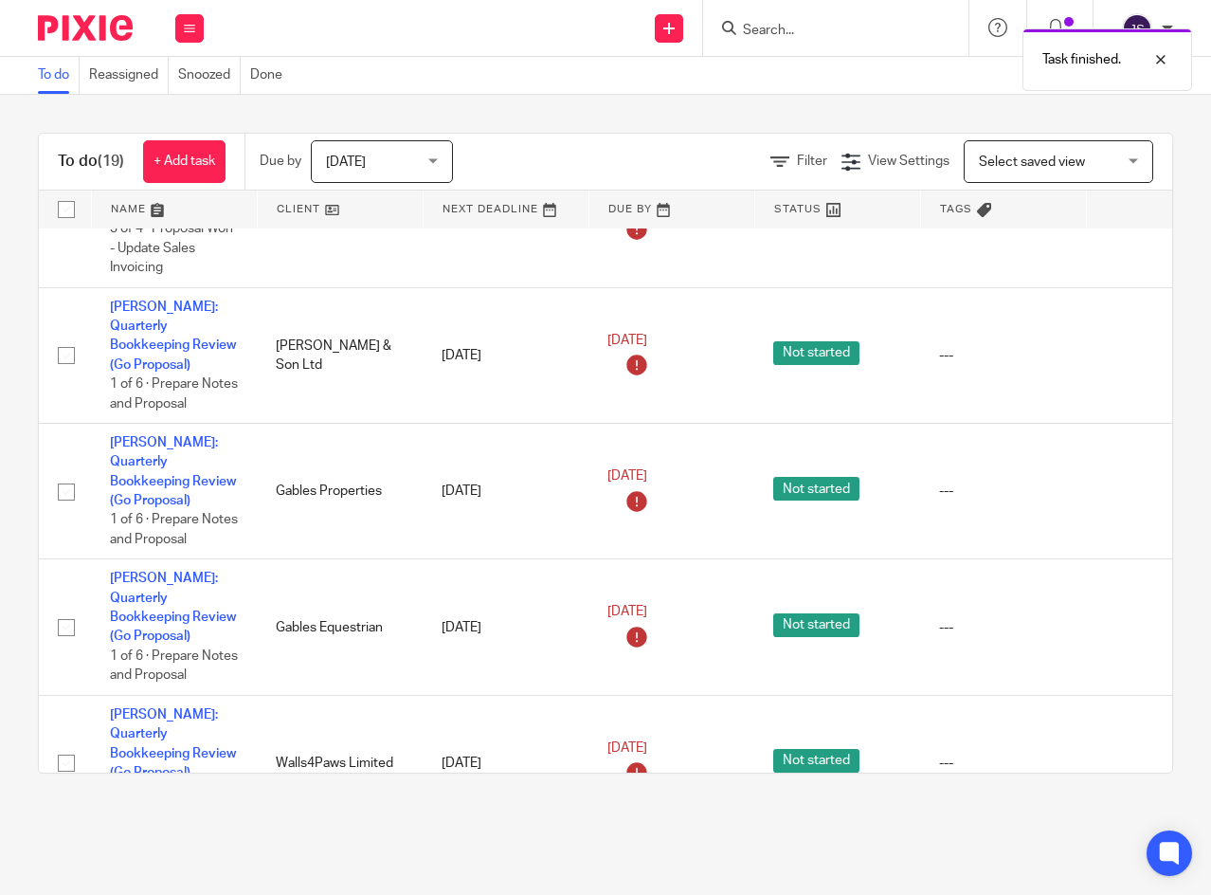
scroll to position [379, 0]
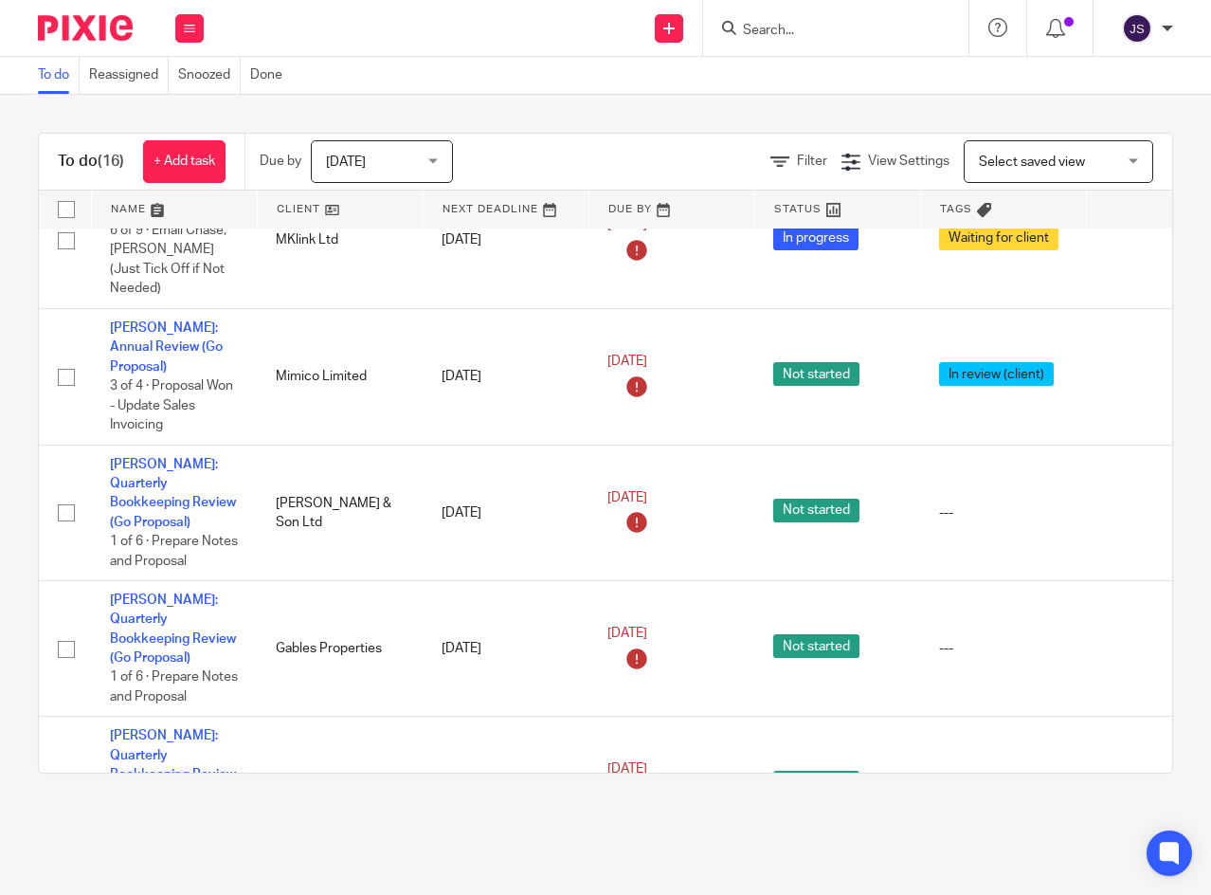
scroll to position [284, 0]
